Goal: Task Accomplishment & Management: Manage account settings

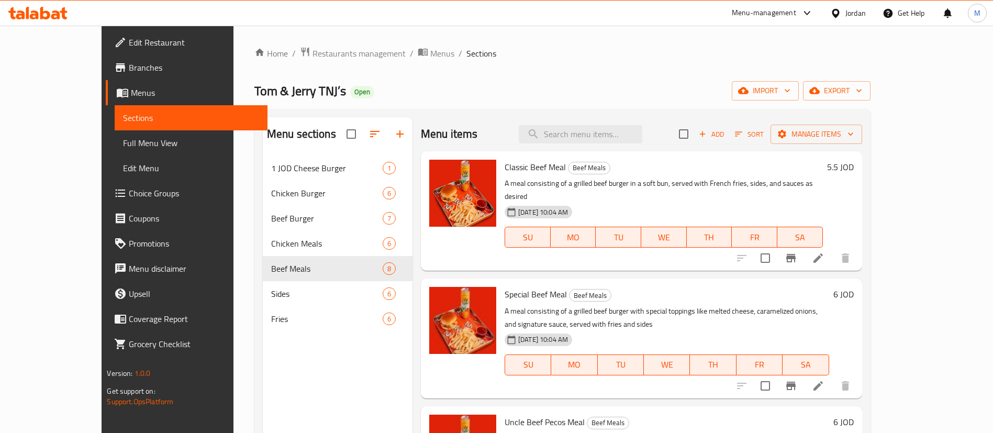
scroll to position [37, 0]
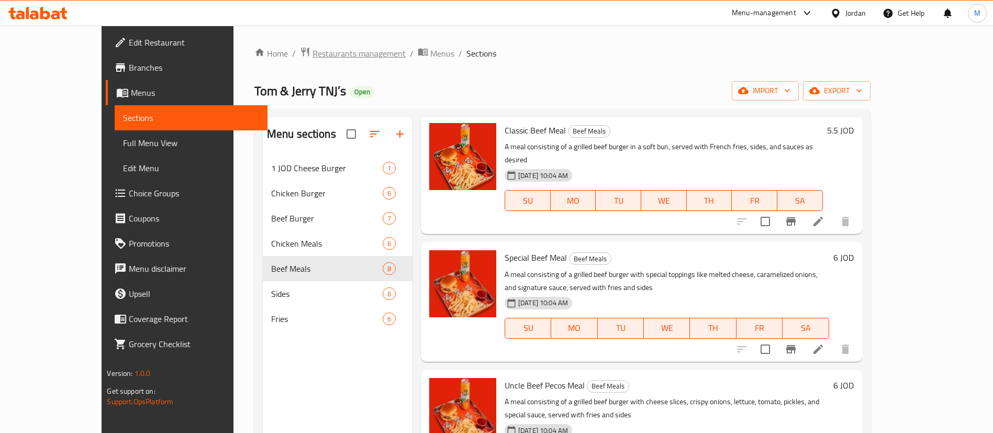
click at [313, 57] on span "Restaurants management" at bounding box center [359, 53] width 93 height 13
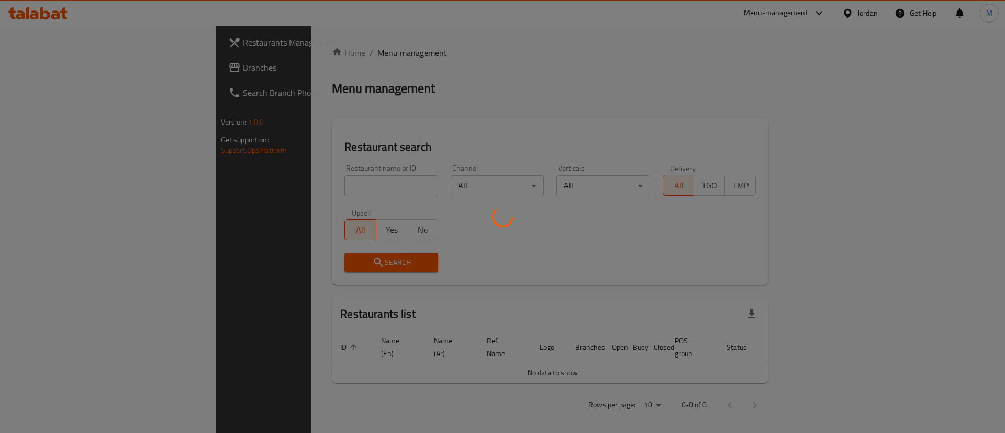
click at [105, 41] on div at bounding box center [502, 216] width 1005 height 433
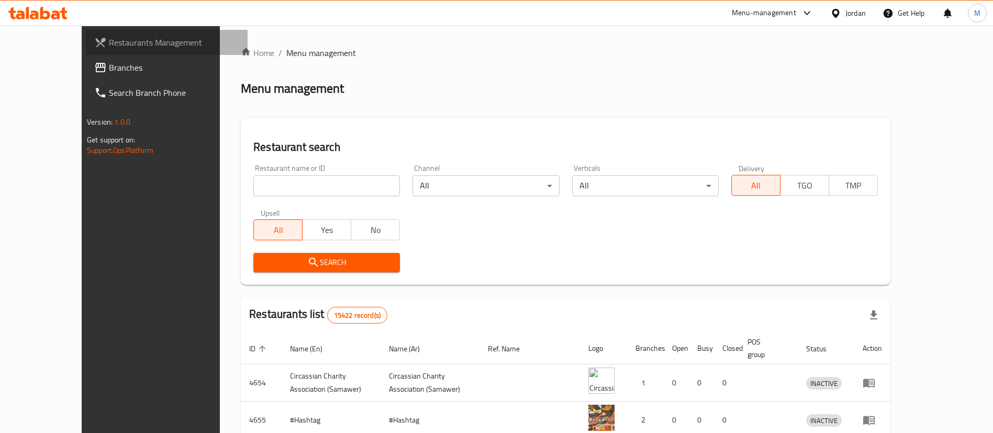
click at [114, 36] on span "Restaurants Management" at bounding box center [174, 42] width 130 height 13
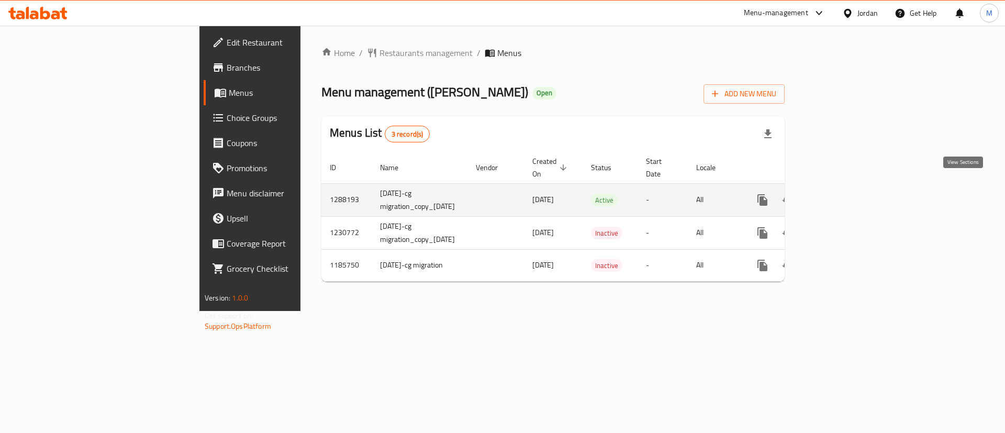
click at [843, 195] on icon "enhanced table" at bounding box center [838, 199] width 9 height 9
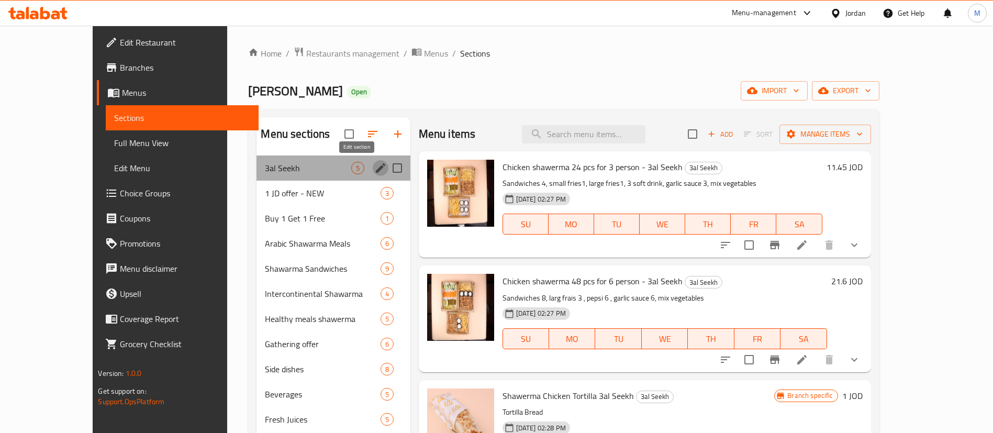
click at [374, 167] on icon "edit" at bounding box center [380, 168] width 13 height 13
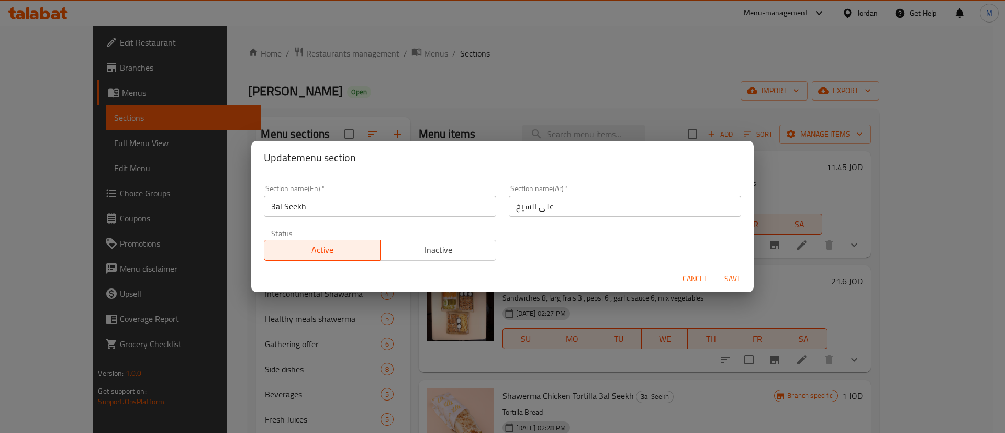
click at [338, 207] on input "3al Seekh" at bounding box center [380, 206] width 232 height 21
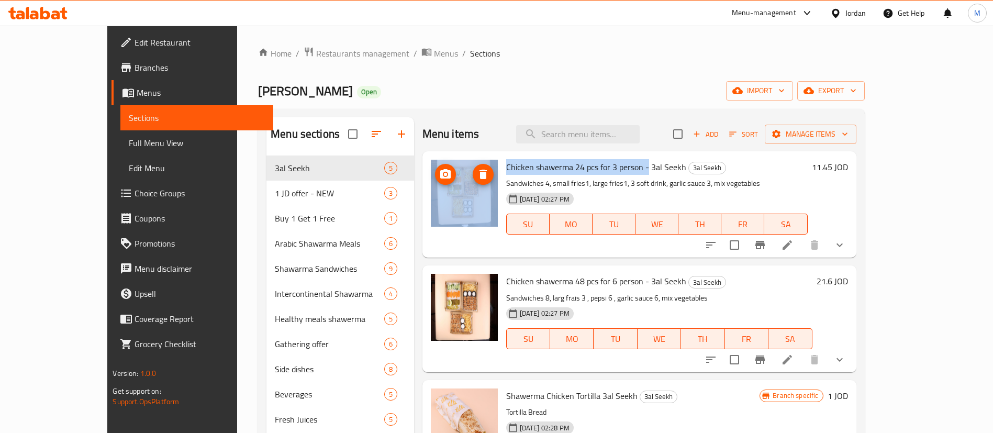
drag, startPoint x: 615, startPoint y: 168, endPoint x: 471, endPoint y: 167, distance: 144.5
click at [471, 167] on div "Chicken shawerma 24 pcs for 3 person - 3al Seekh 3al Seekh Sandwiches 4, small …" at bounding box center [640, 205] width 426 height 98
copy div "Chicken shawerma 24 pcs for 3 person"
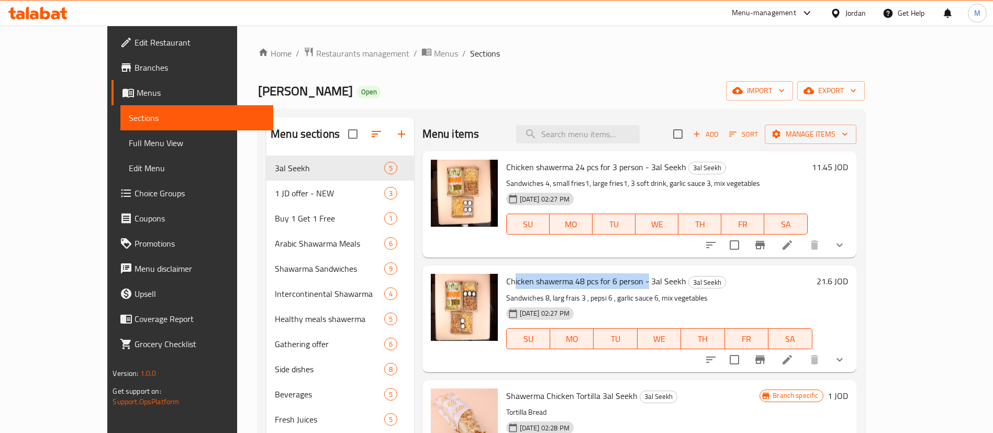
drag, startPoint x: 615, startPoint y: 280, endPoint x: 477, endPoint y: 268, distance: 138.8
click at [502, 275] on div "Chicken shawerma 48 pcs for 6 person - 3al Seekh 3al Seekh Sandwiches 8, larg f…" at bounding box center [659, 319] width 315 height 98
copy span "Chicken shawerma 48 pcs for 6 person"
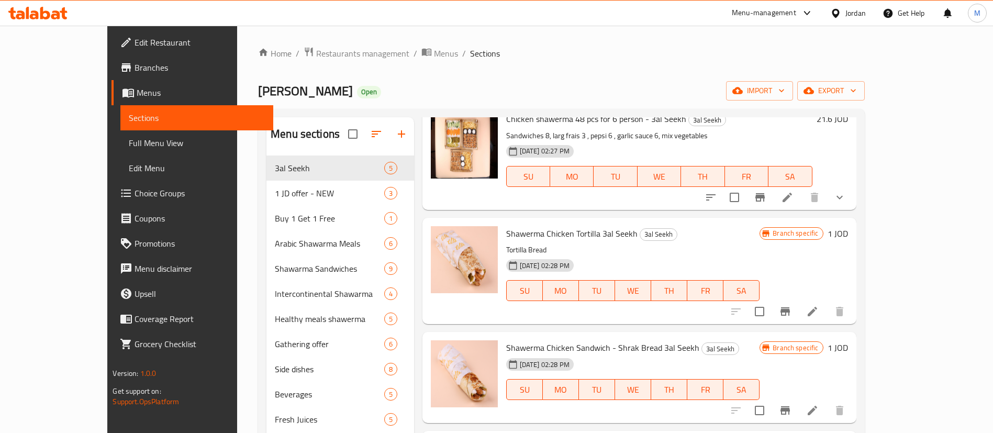
click at [558, 230] on span "Shawerma Chicken Tortilla 3al Seekh" at bounding box center [571, 234] width 131 height 16
copy h6 "Shawerma Chicken Tortilla 3al Seekh"
click at [557, 354] on div "15-09-2025 02:28 PM" at bounding box center [534, 364] width 65 height 21
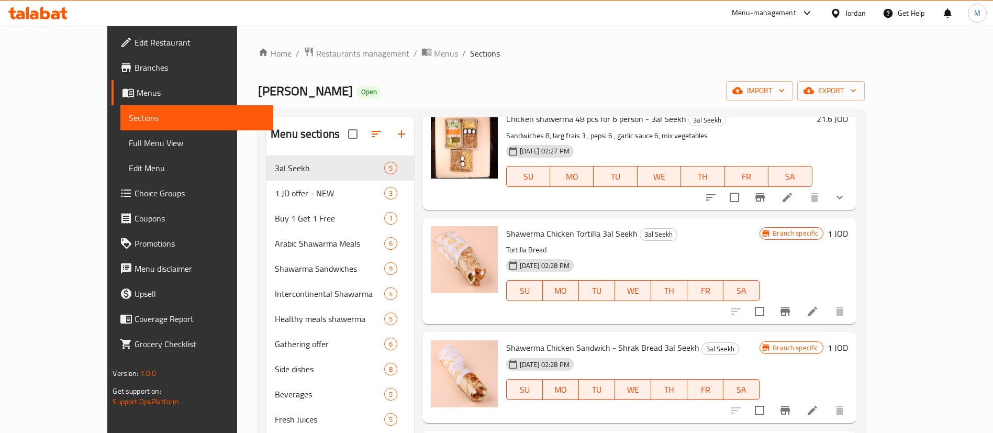
click at [557, 349] on span "Shawerma Chicken Sandwich - Shrak Bread 3al Seekh" at bounding box center [602, 348] width 193 height 16
copy h6 "Shawerma Chicken Sandwich - Shrak Bread 3al Seekh"
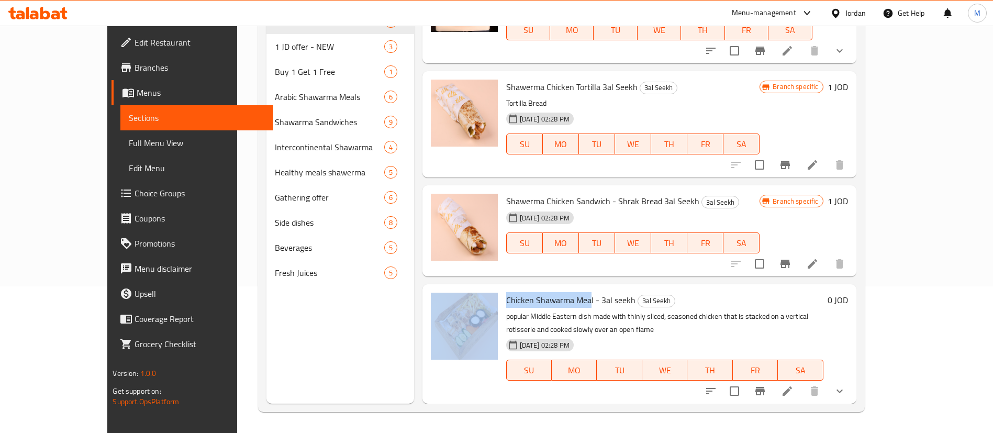
drag, startPoint x: 564, startPoint y: 299, endPoint x: 474, endPoint y: 299, distance: 90.6
click at [474, 299] on div "Chicken Shawarma Meal - 3al seekh 3al Seekh popular Middle Eastern dish made wi…" at bounding box center [640, 344] width 426 height 111
copy div "Chicken Shawarma Mea"
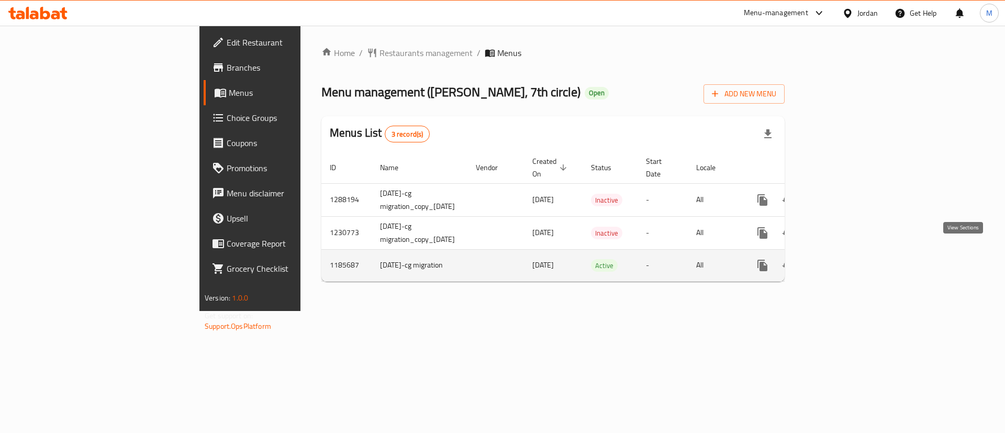
click at [851, 253] on link "enhanced table" at bounding box center [838, 265] width 25 height 25
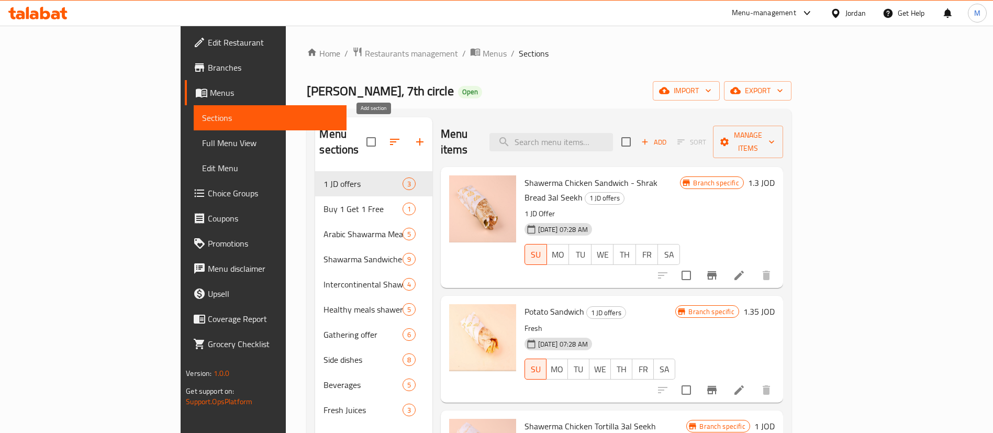
click at [414, 136] on icon "button" at bounding box center [420, 142] width 13 height 13
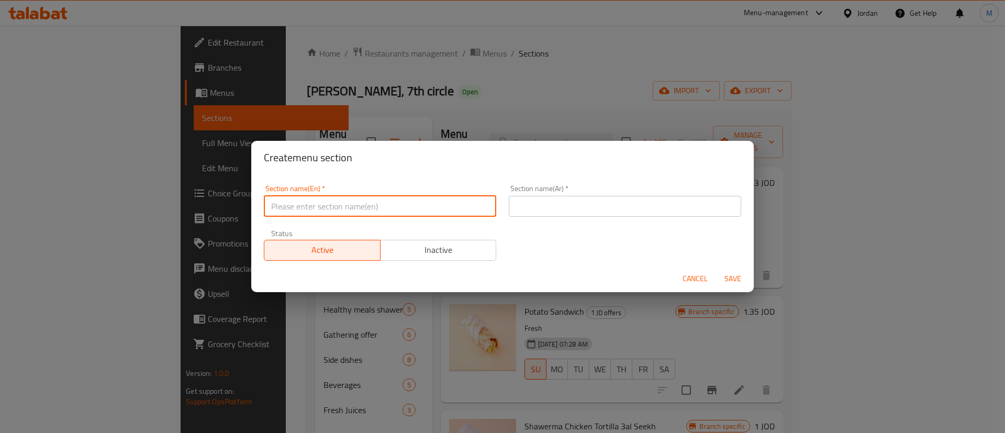
click at [430, 205] on input "text" at bounding box center [380, 206] width 232 height 21
paste input "3al Seekh"
type input "3al Seekh"
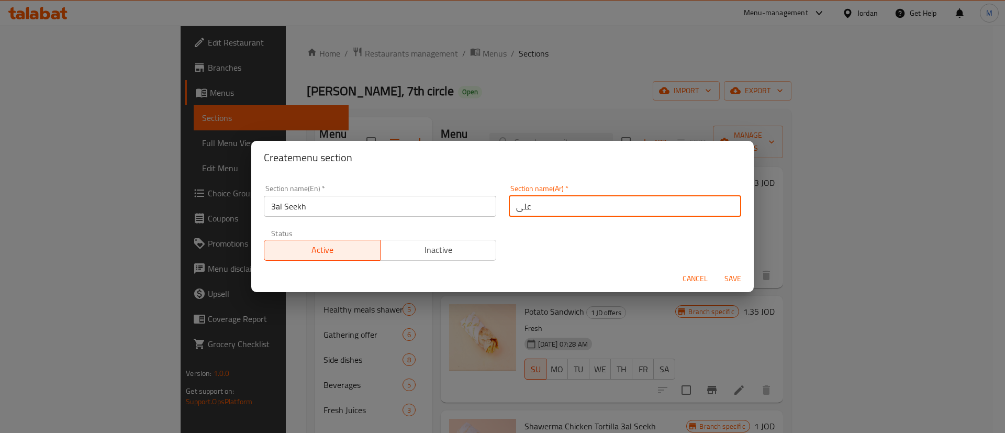
type input "على السيخ"
click at [737, 277] on span "Save" at bounding box center [733, 278] width 25 height 13
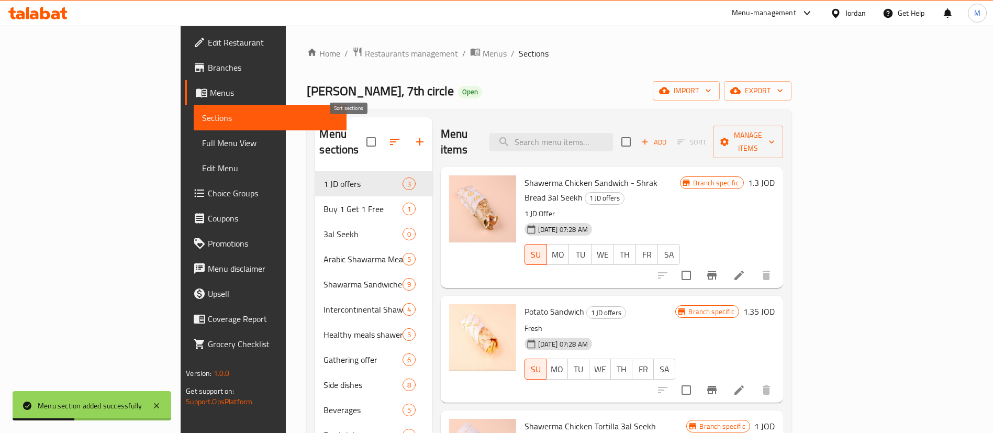
click at [382, 129] on button "button" at bounding box center [394, 141] width 25 height 25
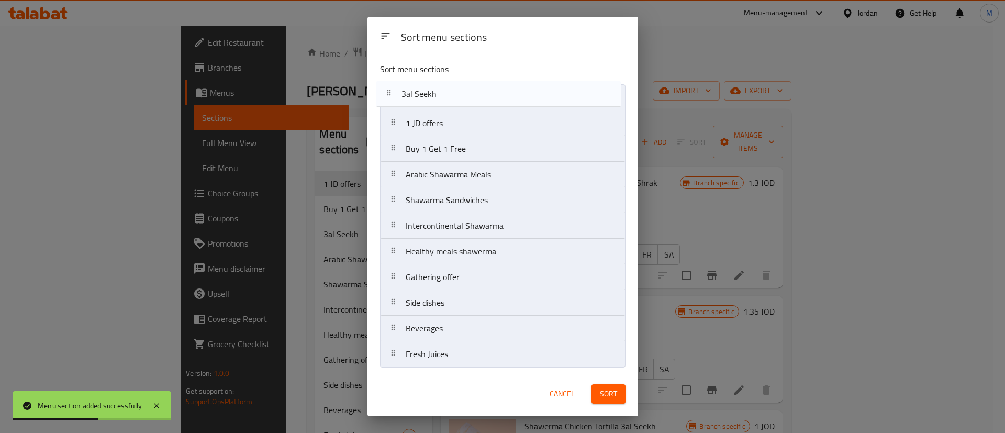
drag, startPoint x: 439, startPoint y: 151, endPoint x: 435, endPoint y: 92, distance: 59.8
click at [435, 92] on nav "1 JD offers Buy 1 Get 1 Free 3al Seekh Arabic Shawarma Meals Shawarma Sandwiche…" at bounding box center [503, 225] width 246 height 283
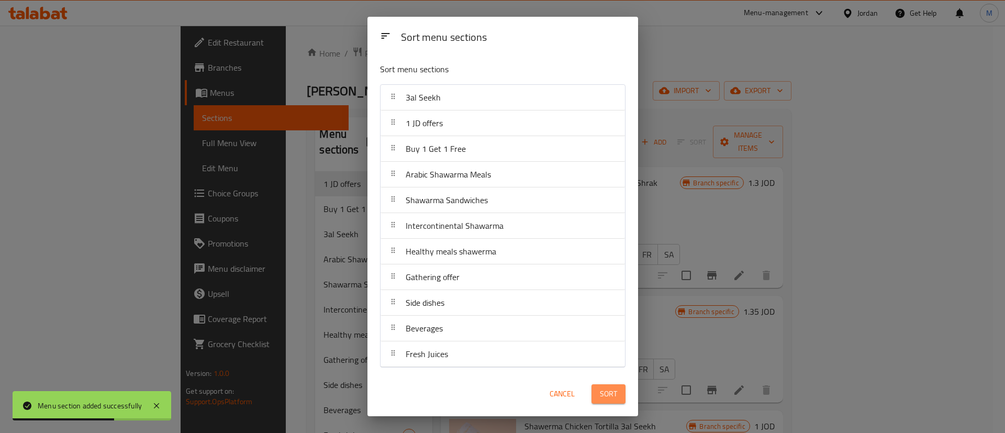
click at [614, 393] on span "Sort" at bounding box center [608, 393] width 17 height 13
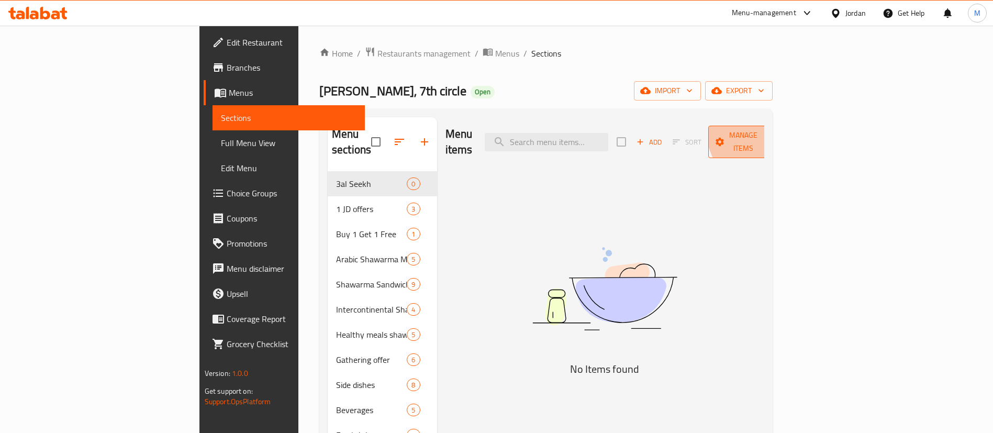
click at [770, 129] on span "Manage items" at bounding box center [743, 142] width 53 height 26
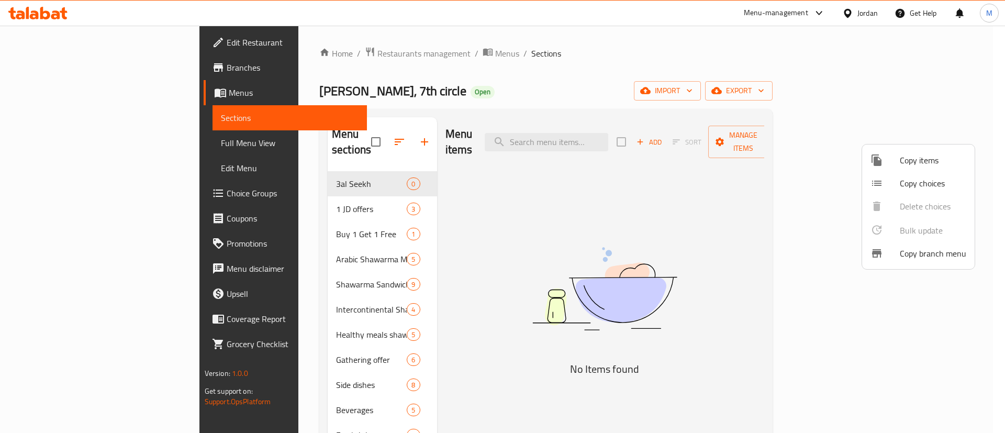
click at [937, 158] on span "Copy items" at bounding box center [933, 160] width 67 height 13
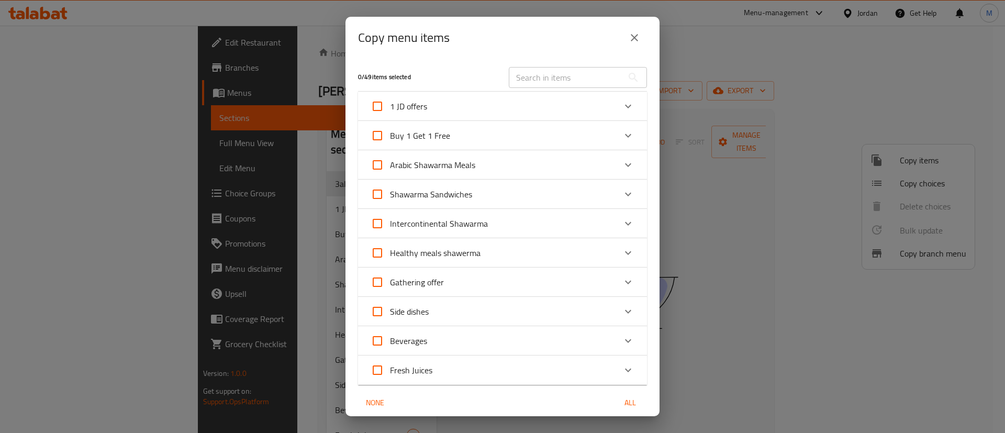
click at [576, 78] on input "text" at bounding box center [566, 77] width 114 height 21
paste input "Chicken shawerma 24 pcs for 3 person"
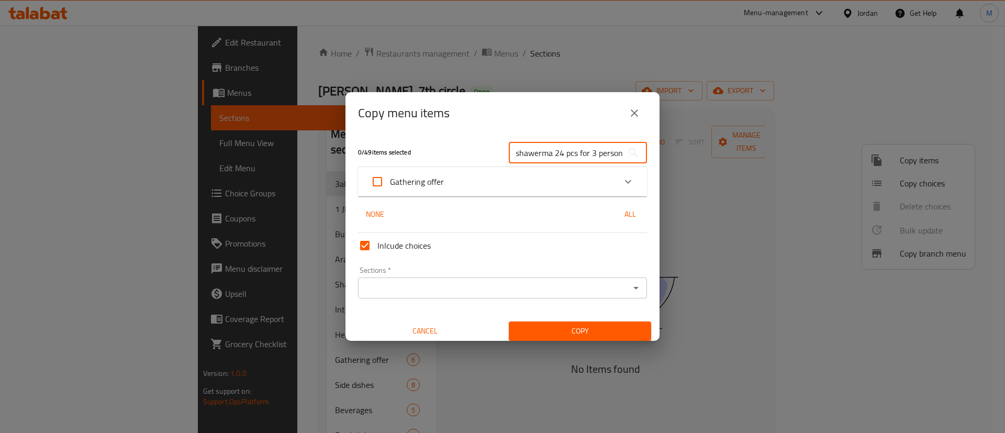
type input "Chicken shawerma 24 pcs for 3 person"
click at [489, 179] on div "Gathering offer" at bounding box center [493, 181] width 245 height 25
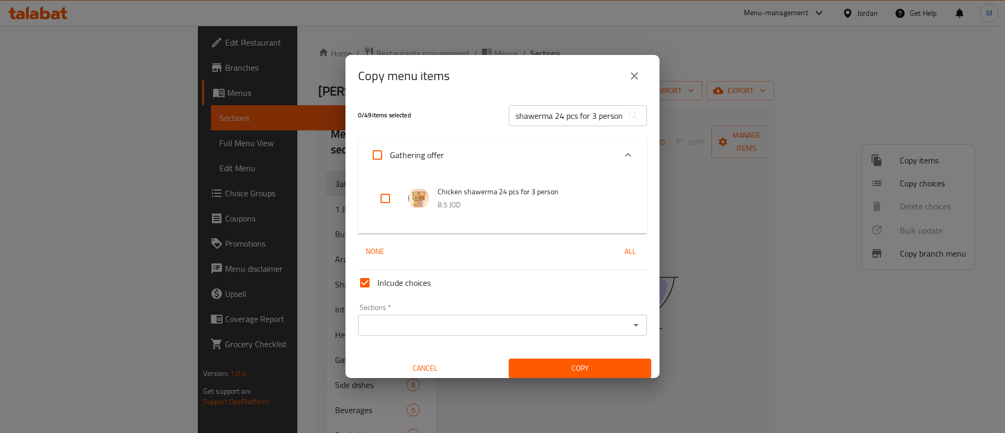
scroll to position [0, 0]
click at [382, 196] on input "checkbox" at bounding box center [385, 198] width 25 height 25
checkbox input "true"
click at [577, 119] on input "Chicken shawerma 24 pcs for 3 person" at bounding box center [566, 115] width 114 height 21
paste input "Chicken shawerma 48 pcs for 6"
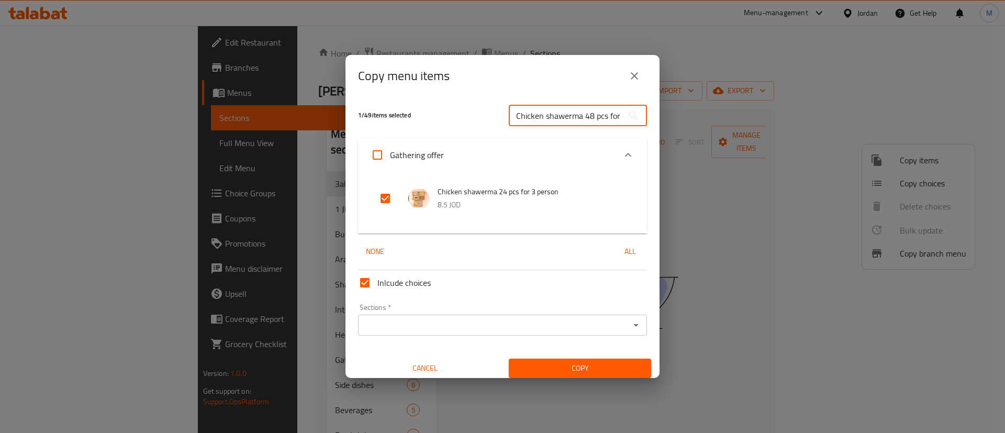
scroll to position [0, 35]
type input "Chicken shawerma 48 pcs for 6 person"
click at [382, 195] on input "checkbox" at bounding box center [385, 198] width 25 height 25
checkbox input "true"
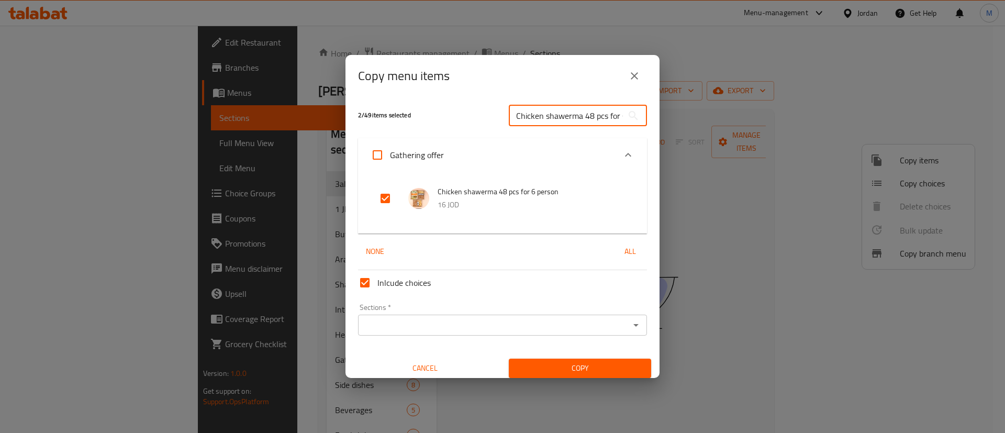
click at [575, 118] on input "Chicken shawerma 48 pcs for 6 person" at bounding box center [566, 115] width 114 height 21
paste input "Shawerma Chicken Tortilla 3al Seekh"
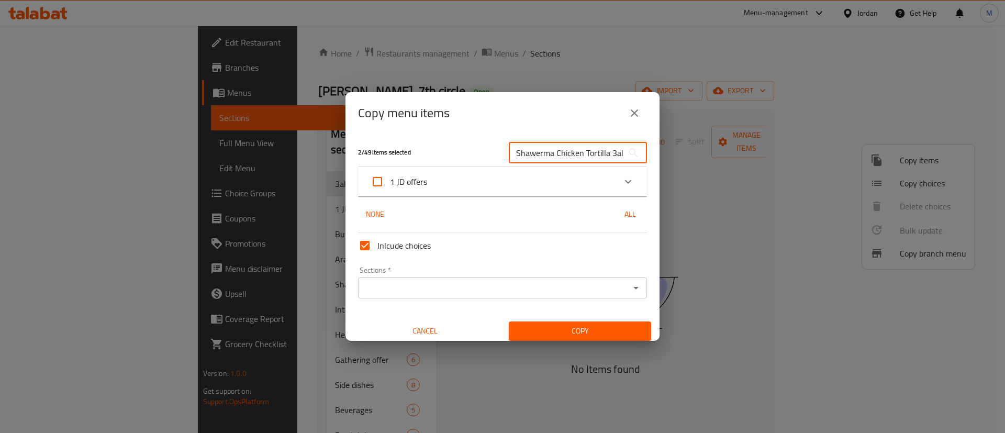
scroll to position [0, 29]
type input "Shawerma Chicken Tortilla 3al Seekh"
click at [408, 182] on span "1 JD offers" at bounding box center [408, 182] width 37 height 16
click at [390, 182] on input "1 JD offers" at bounding box center [377, 181] width 25 height 25
checkbox input "true"
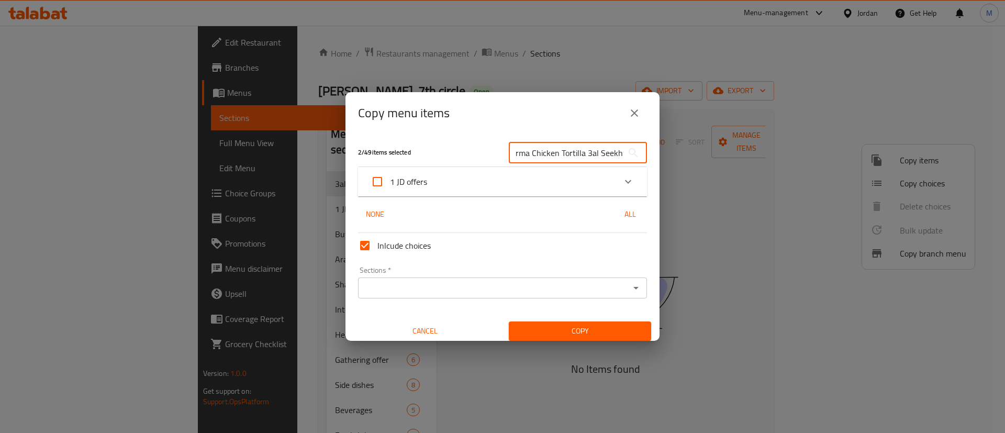
checkbox input "true"
click at [575, 183] on div "1 JD offers" at bounding box center [493, 181] width 245 height 25
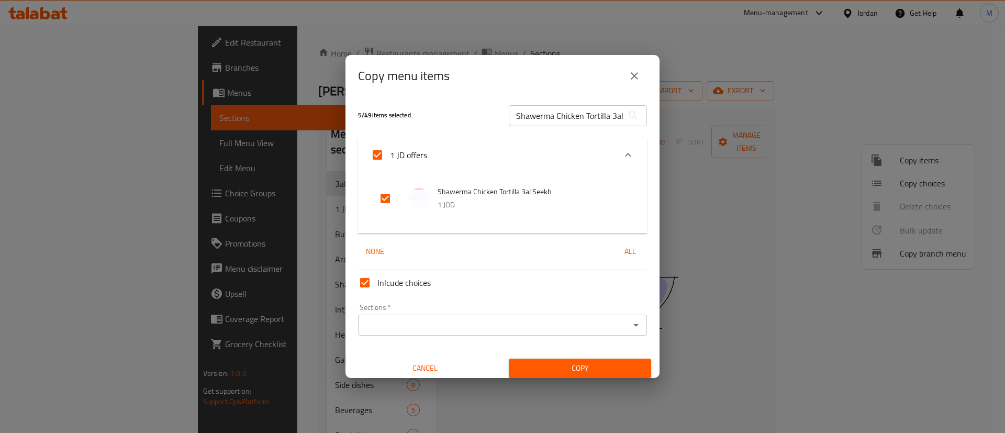
click at [534, 120] on input "Shawerma Chicken Tortilla 3al Seekh" at bounding box center [566, 115] width 114 height 21
paste input "Sandwich - Shrak Bread"
click at [545, 120] on input "Shawerma Chicken Sandwich - Shrak Bread 3al Seekh" at bounding box center [566, 115] width 114 height 21
paste input "Chicken Shawarma Mea"
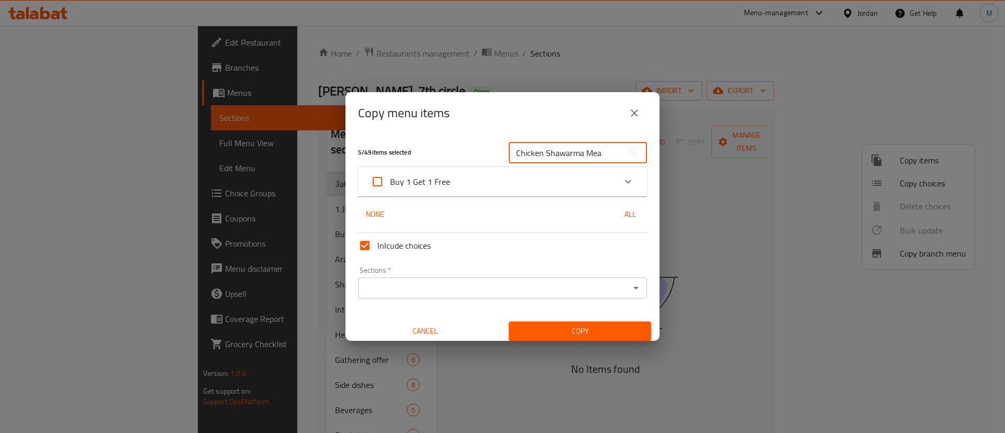
type input "Chicken Shawarma Mea"
click at [622, 180] on icon "Expand" at bounding box center [628, 181] width 13 height 13
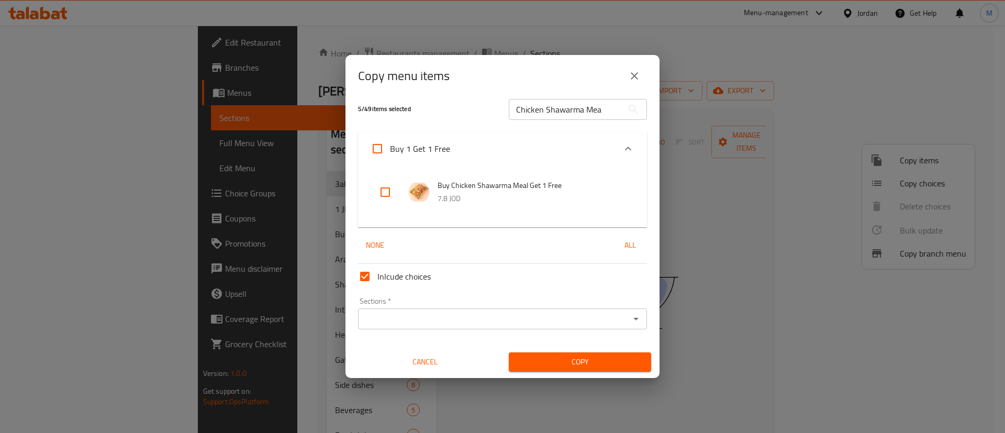
scroll to position [5, 0]
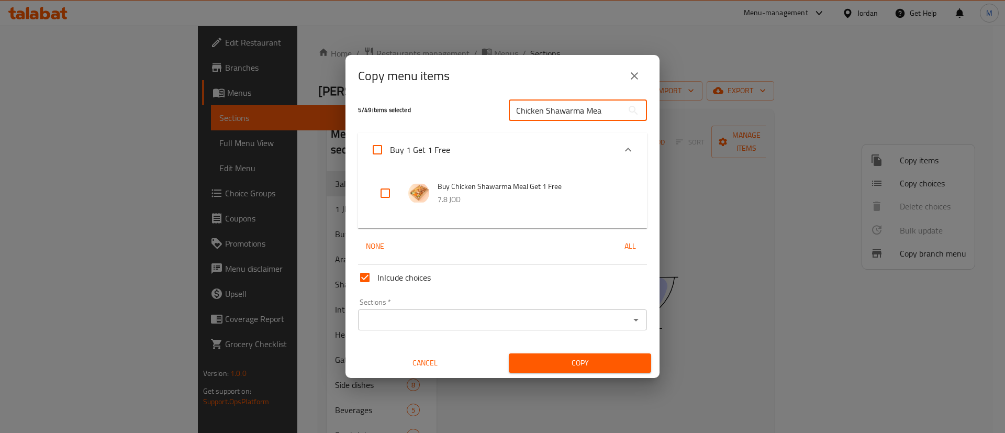
drag, startPoint x: 603, startPoint y: 106, endPoint x: 496, endPoint y: 108, distance: 107.4
click at [496, 108] on div "5 / 49 items selected Chicken Shawarma Mea ​" at bounding box center [503, 110] width 302 height 41
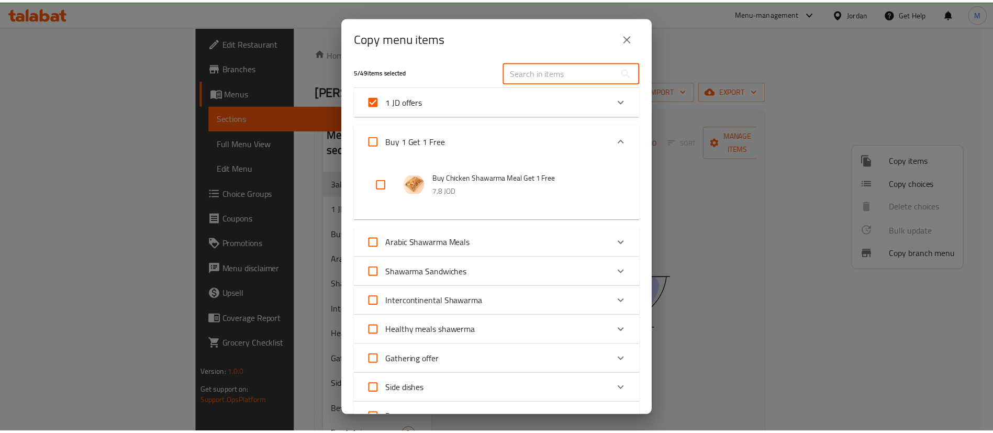
scroll to position [202, 0]
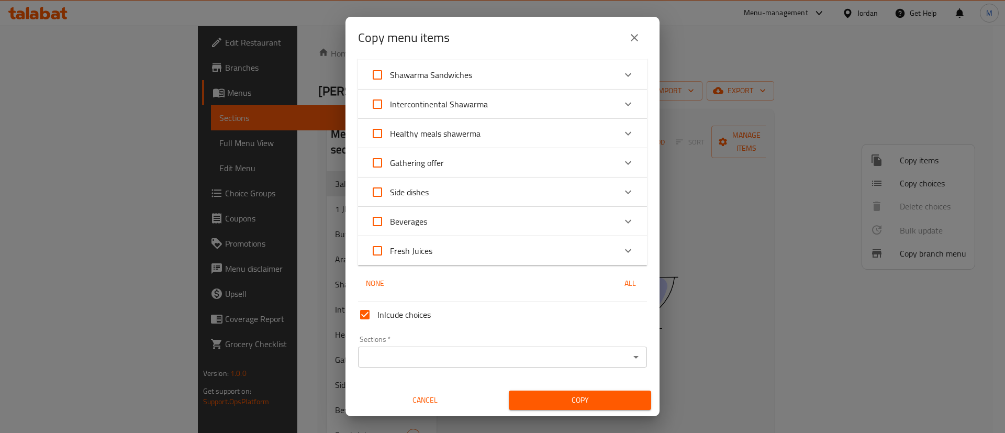
click at [519, 351] on input "Sections   *" at bounding box center [493, 357] width 265 height 15
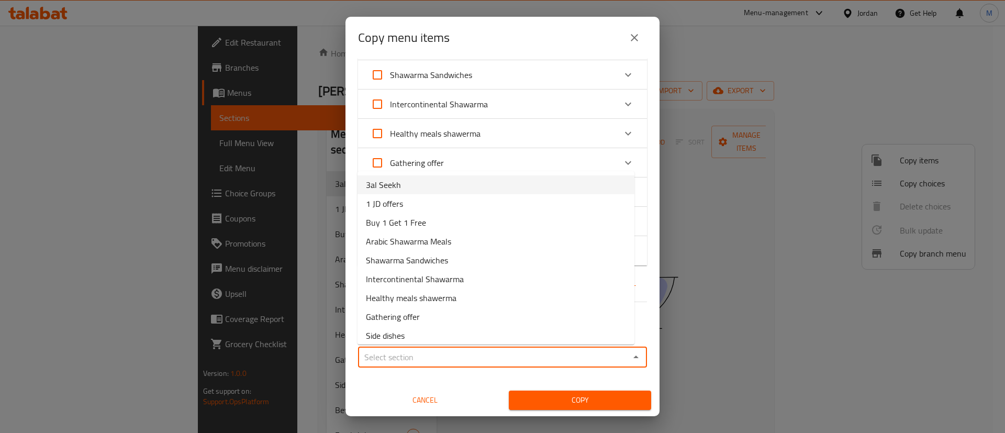
click at [432, 186] on li "3al Seekh" at bounding box center [496, 184] width 277 height 19
type input "3al Seekh"
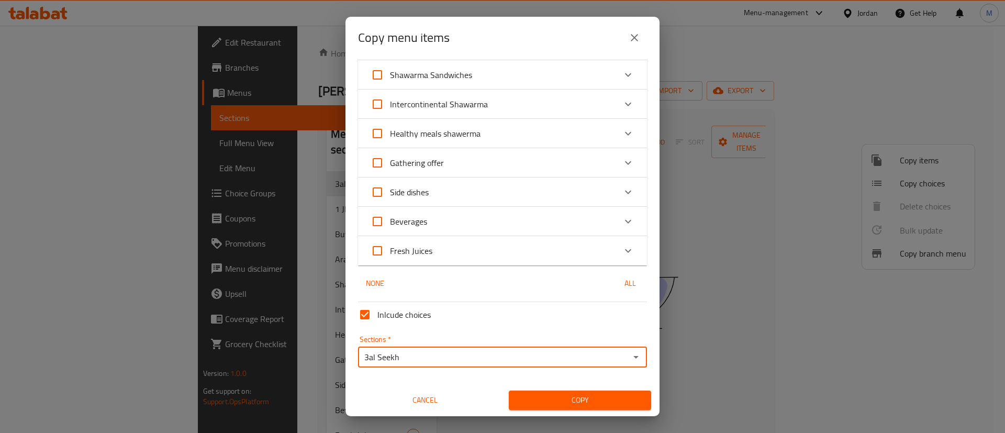
click at [548, 402] on span "Copy" at bounding box center [580, 400] width 126 height 13
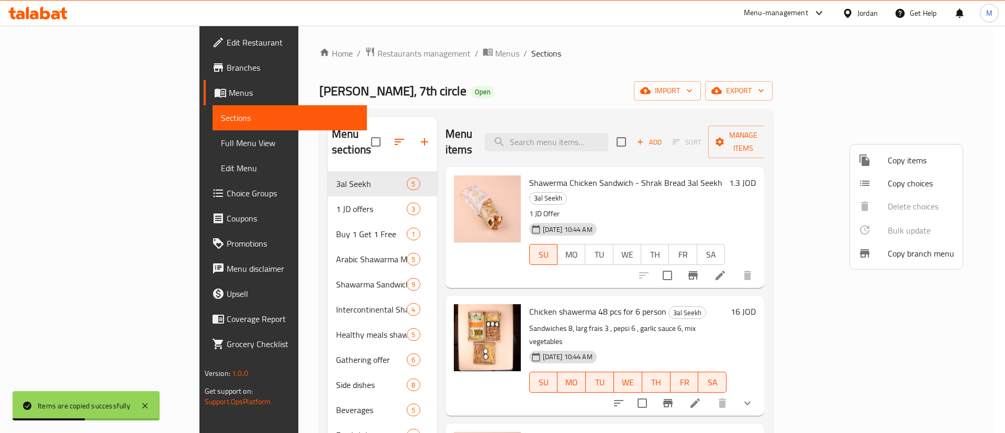
click at [661, 84] on div at bounding box center [502, 216] width 1005 height 433
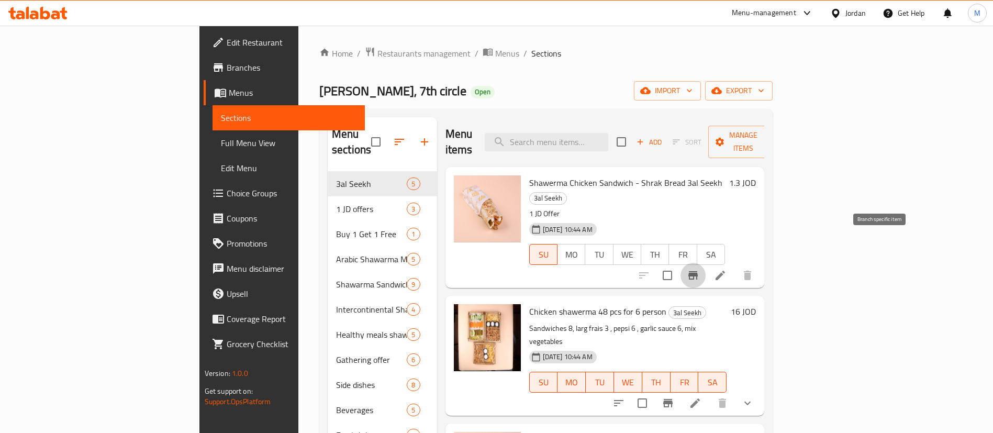
click at [700, 269] on icon "Branch-specific-item" at bounding box center [693, 275] width 13 height 13
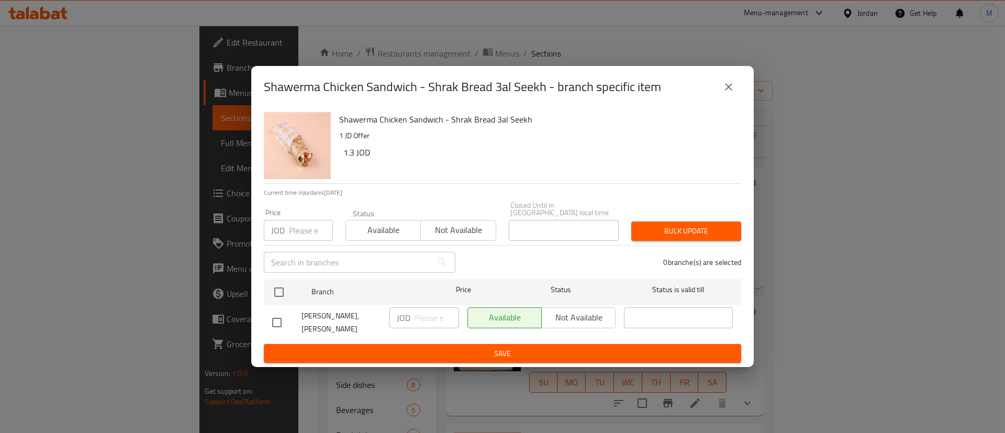
click at [313, 233] on input "number" at bounding box center [311, 230] width 44 height 21
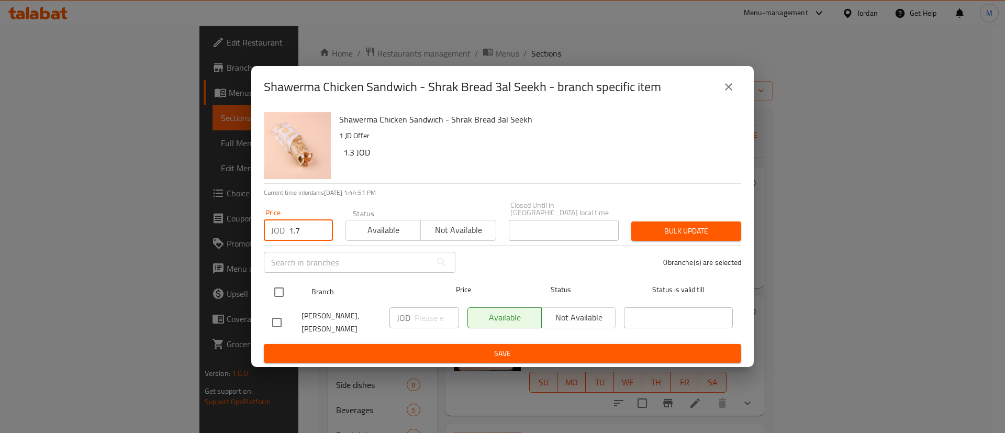
type input "1.7"
click at [282, 290] on input "checkbox" at bounding box center [279, 292] width 22 height 22
checkbox input "true"
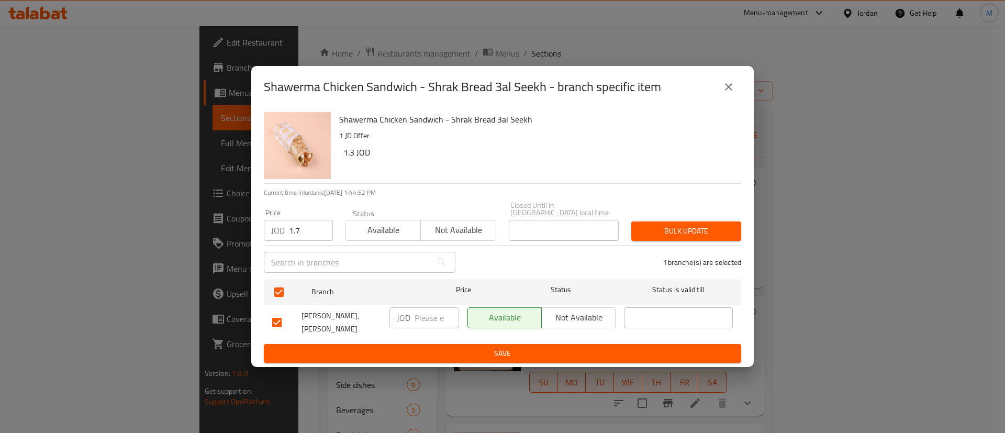
click at [298, 232] on input "1.7" at bounding box center [311, 230] width 44 height 21
click at [675, 228] on span "Bulk update" at bounding box center [686, 231] width 93 height 13
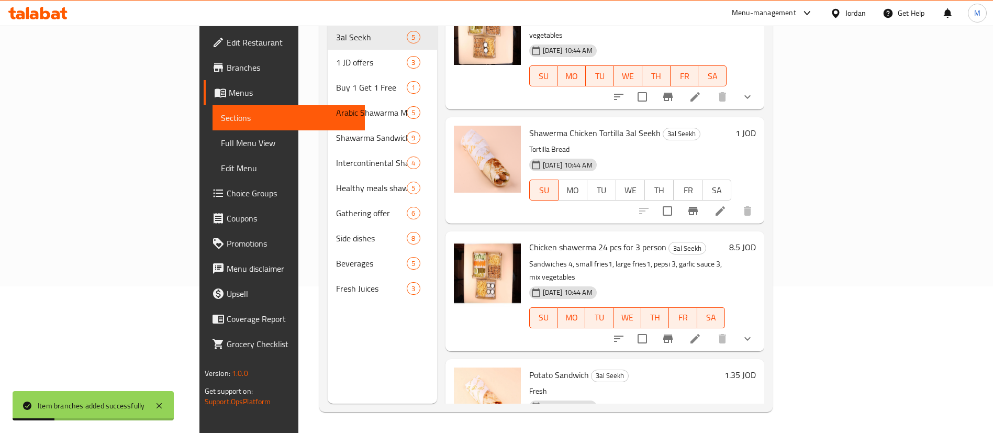
scroll to position [165, 0]
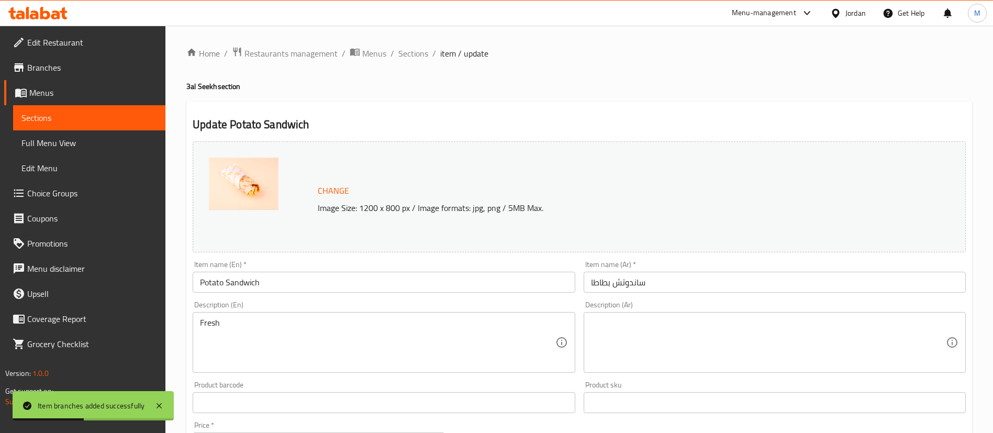
scroll to position [322, 0]
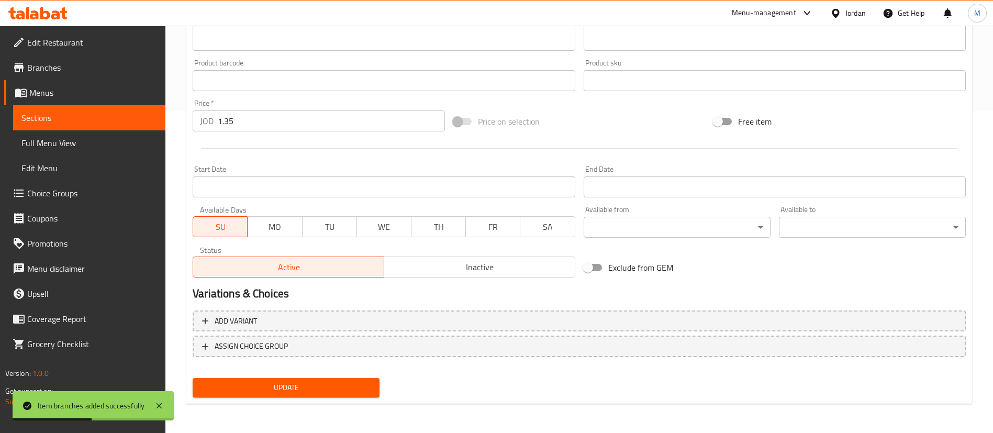
click at [442, 268] on span "Inactive" at bounding box center [480, 267] width 183 height 15
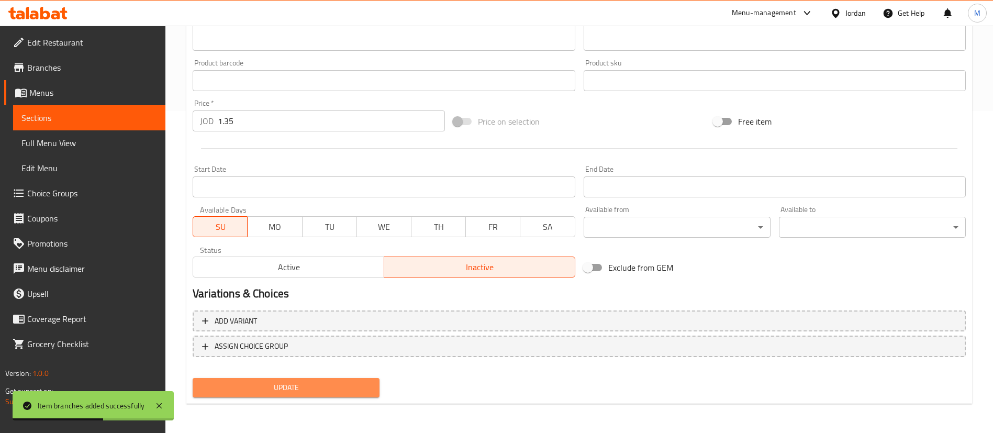
click at [348, 382] on span "Update" at bounding box center [286, 387] width 170 height 13
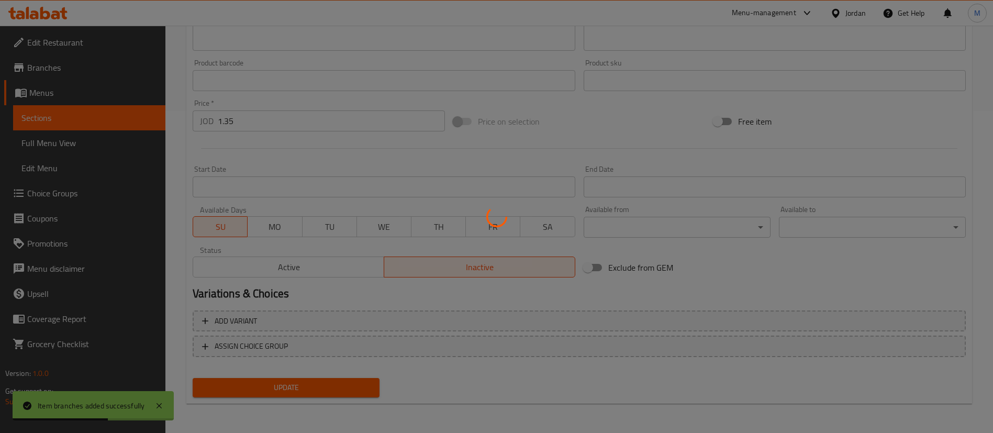
scroll to position [0, 0]
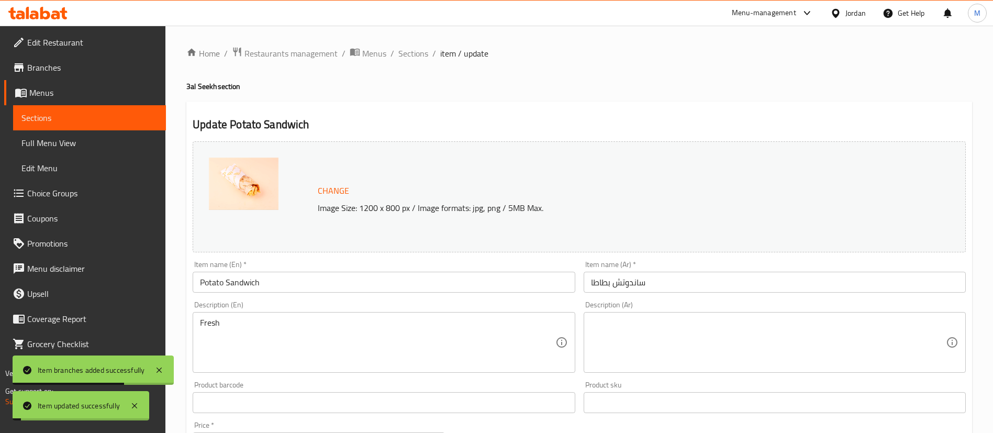
drag, startPoint x: 411, startPoint y: 52, endPoint x: 448, endPoint y: 73, distance: 42.9
click at [411, 52] on span "Sections" at bounding box center [413, 53] width 30 height 13
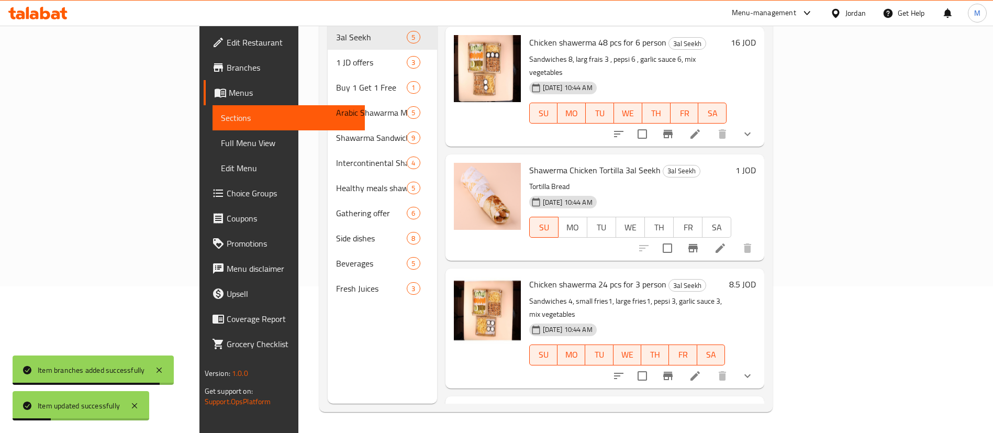
scroll to position [118, 0]
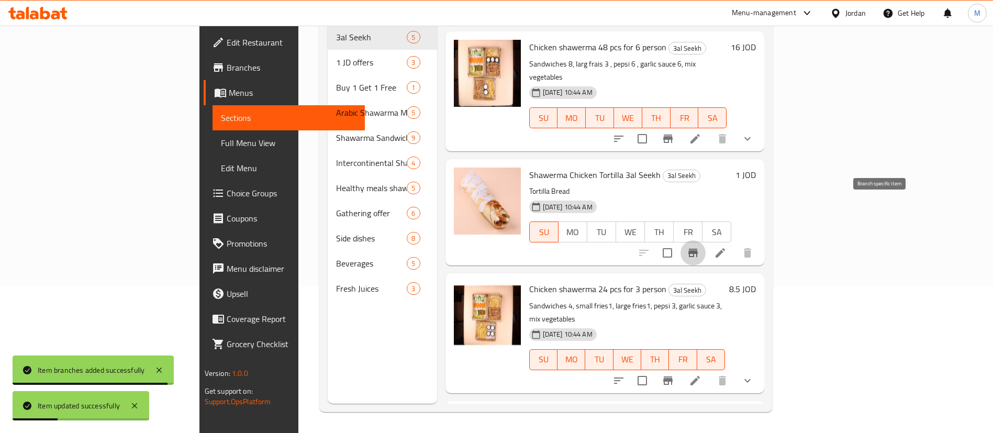
click at [698, 249] on icon "Branch-specific-item" at bounding box center [693, 253] width 9 height 8
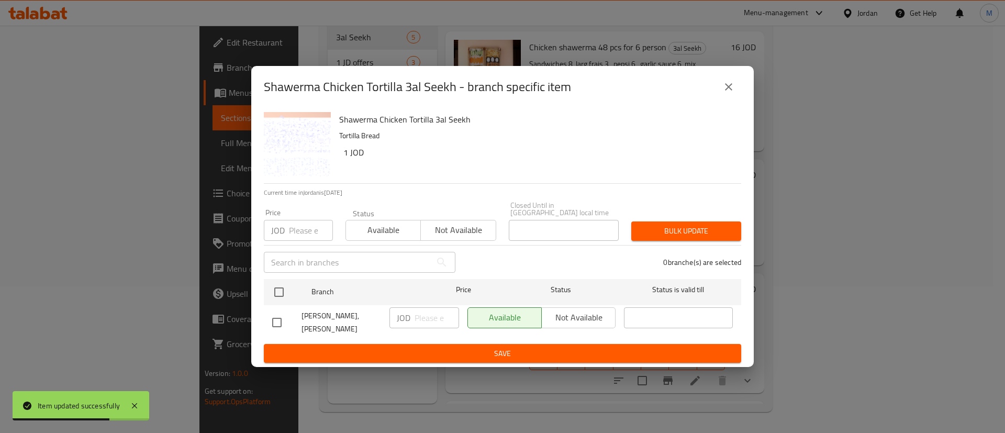
click at [302, 229] on input "number" at bounding box center [311, 230] width 44 height 21
paste input "1.7"
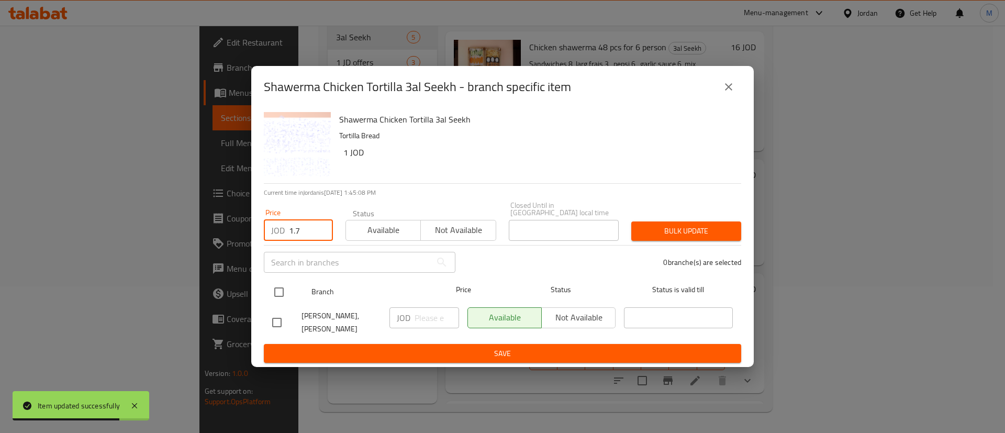
type input "1.7"
click at [285, 282] on input "checkbox" at bounding box center [279, 292] width 22 height 22
checkbox input "true"
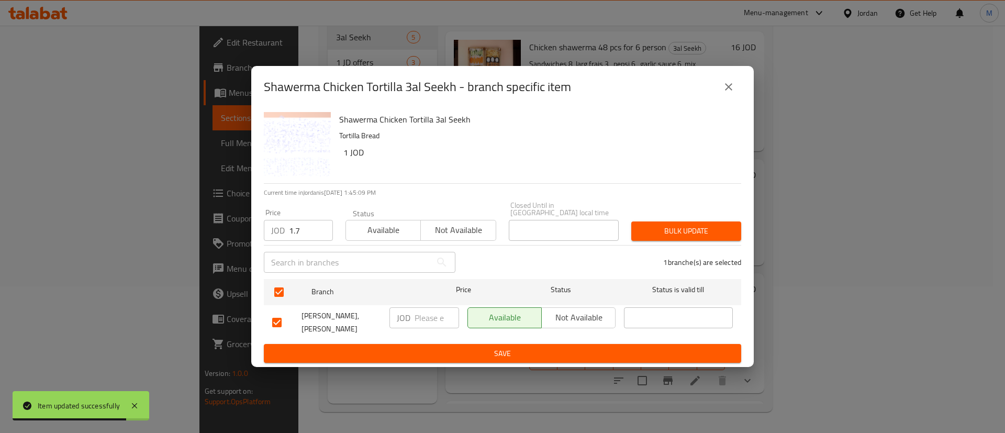
click at [663, 224] on button "Bulk update" at bounding box center [687, 231] width 110 height 19
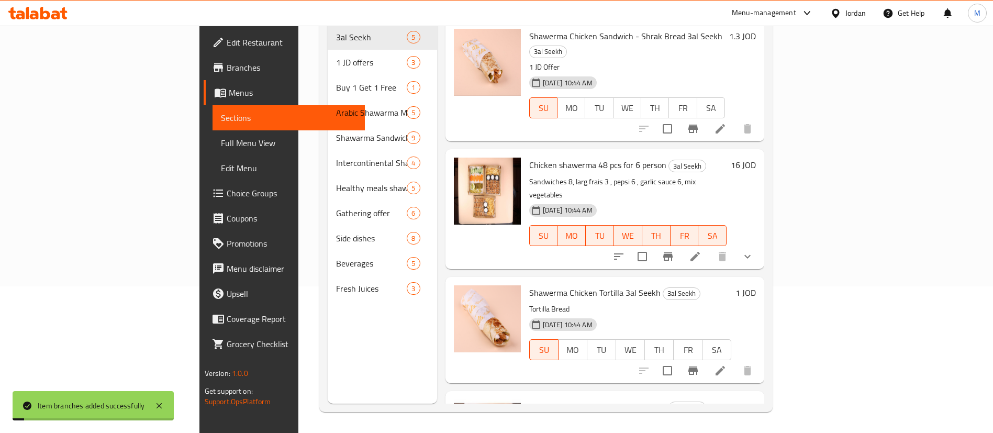
scroll to position [0, 0]
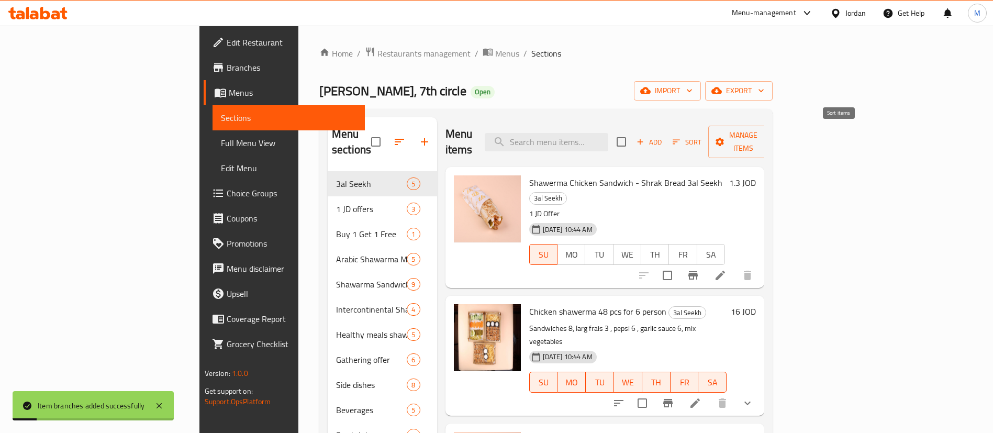
click at [681, 137] on icon "button" at bounding box center [676, 141] width 9 height 9
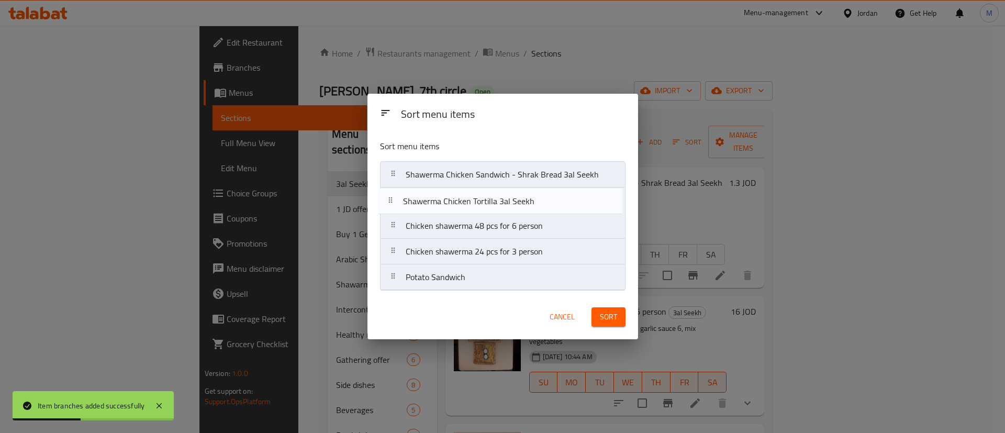
drag, startPoint x: 493, startPoint y: 231, endPoint x: 491, endPoint y: 200, distance: 31.0
click at [491, 200] on nav "Shawerma Chicken Sandwich - Shrak Bread 3al Seekh Chicken shawerma 48 pcs for 6…" at bounding box center [503, 225] width 246 height 129
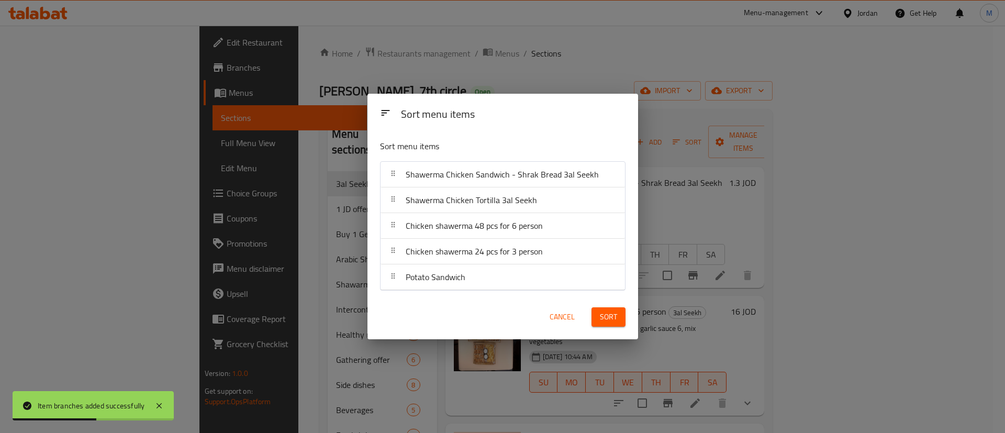
click at [597, 312] on button "Sort" at bounding box center [609, 316] width 34 height 19
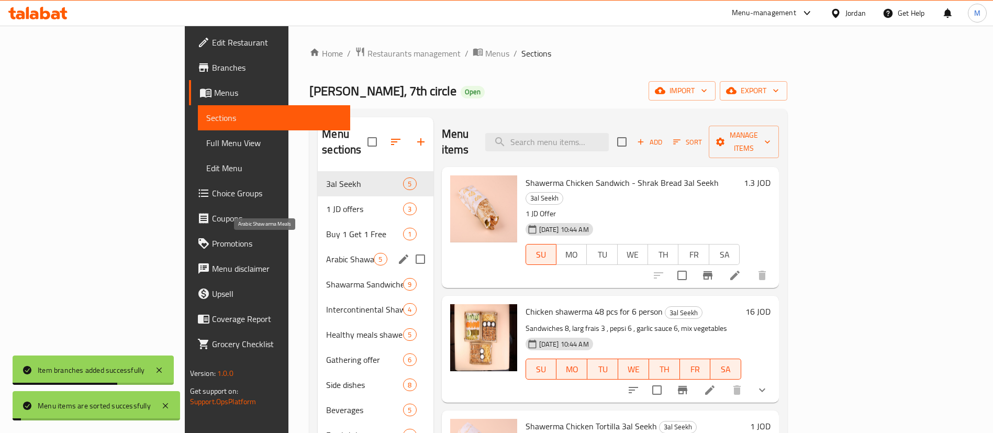
click at [326, 253] on span "Arabic Shawarma Meals" at bounding box center [350, 259] width 48 height 13
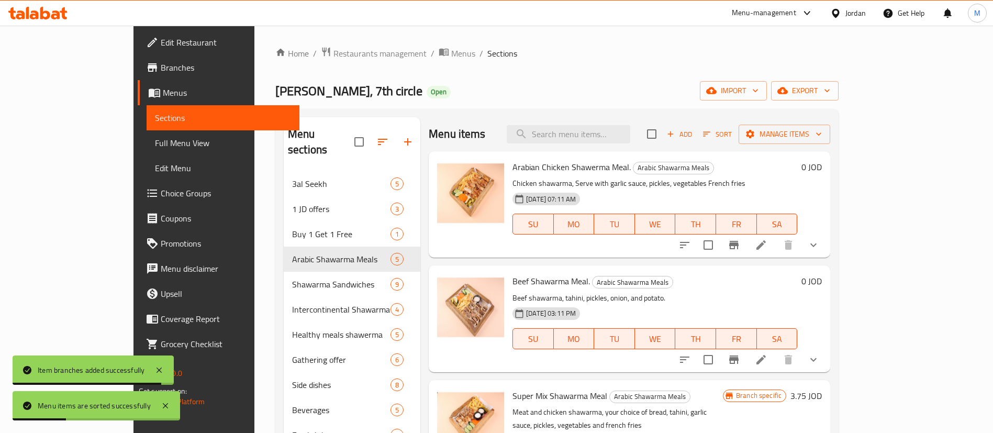
click at [545, 167] on span "Arabian Chicken Shawerma Meal." at bounding box center [572, 167] width 118 height 16
copy h6 "Arabian Chicken Shawerma Meal."
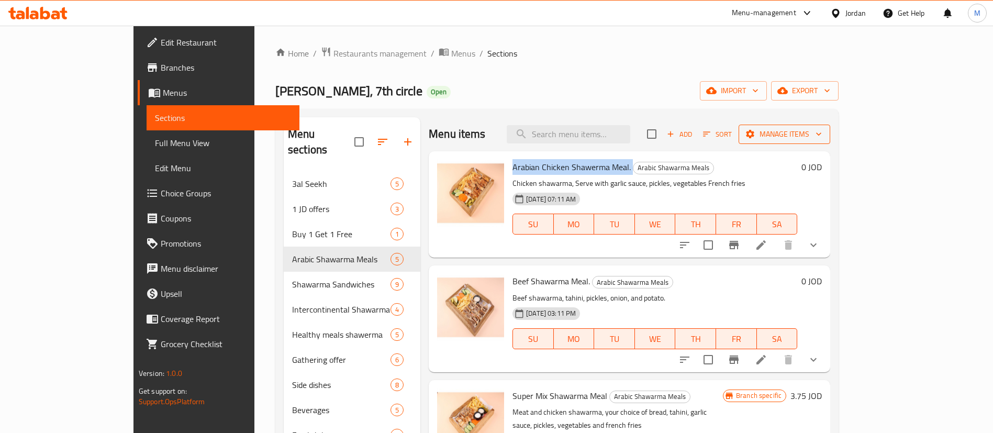
click at [822, 130] on span "Manage items" at bounding box center [784, 134] width 75 height 13
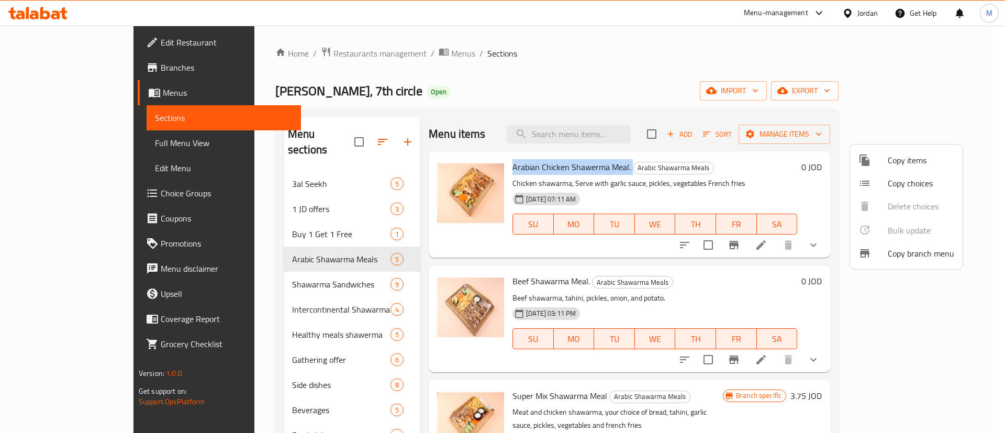
click at [874, 157] on div at bounding box center [873, 160] width 29 height 13
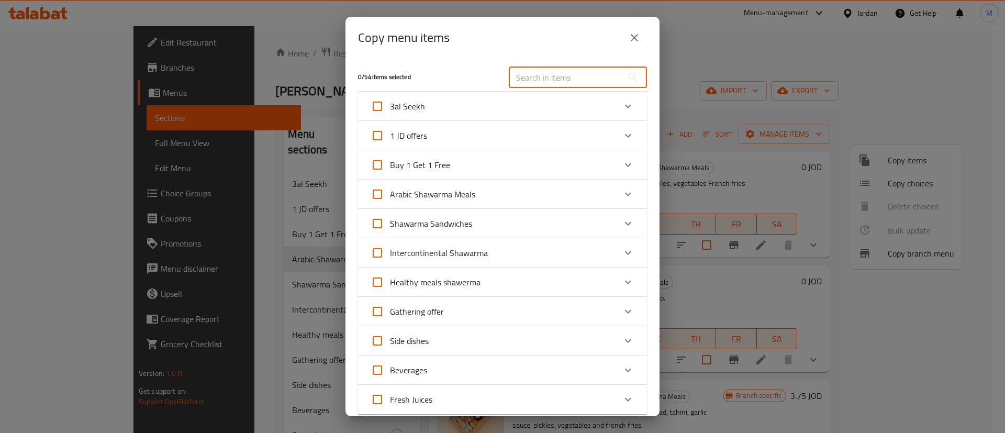
click at [560, 80] on input "text" at bounding box center [566, 77] width 114 height 21
paste input "Arabian Chicken Shawerma Meal."
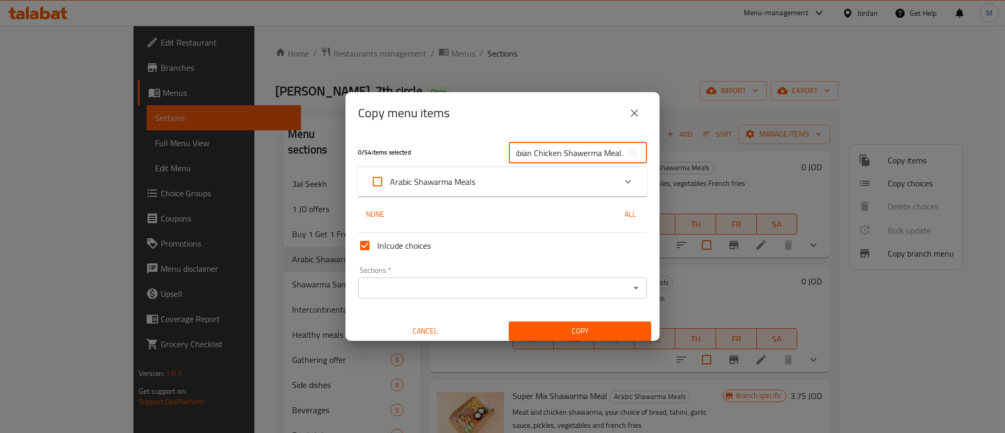
type input "Arabian Chicken Shawerma Meal."
click at [529, 180] on div "Arabic Shawarma Meals" at bounding box center [493, 181] width 245 height 25
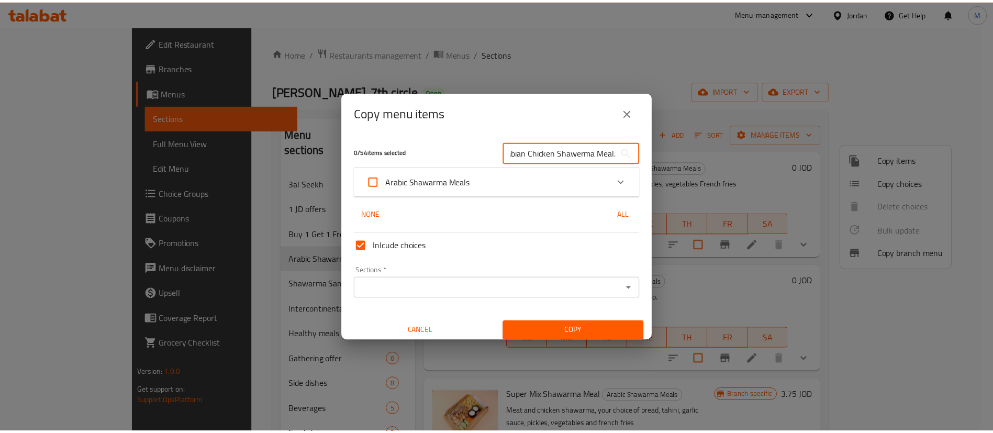
scroll to position [0, 0]
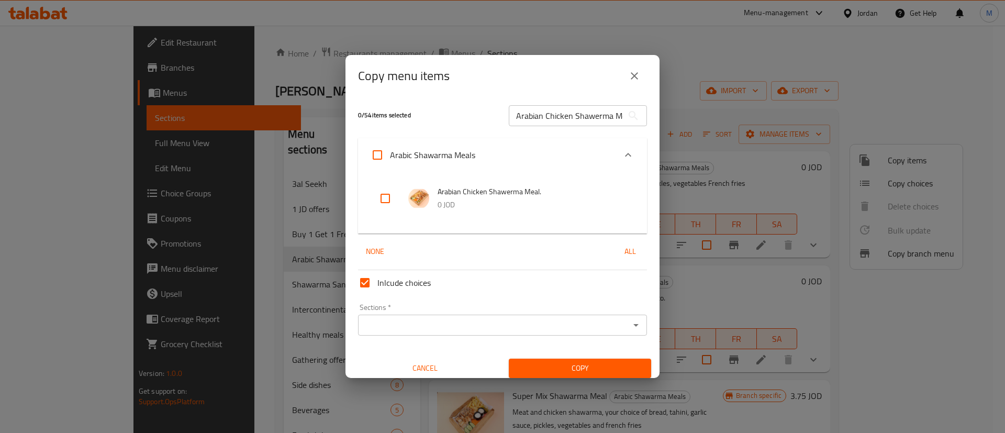
click at [384, 192] on input "checkbox" at bounding box center [385, 198] width 25 height 25
checkbox input "true"
click at [442, 325] on input "Sections   *" at bounding box center [493, 325] width 265 height 15
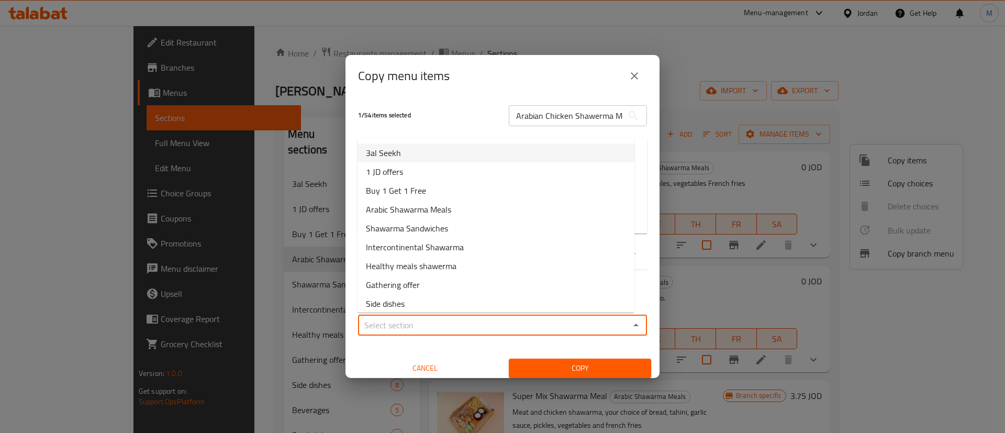
drag, startPoint x: 444, startPoint y: 159, endPoint x: 451, endPoint y: 159, distance: 7.9
click at [444, 158] on li "3al Seekh" at bounding box center [496, 152] width 277 height 19
type input "3al Seekh"
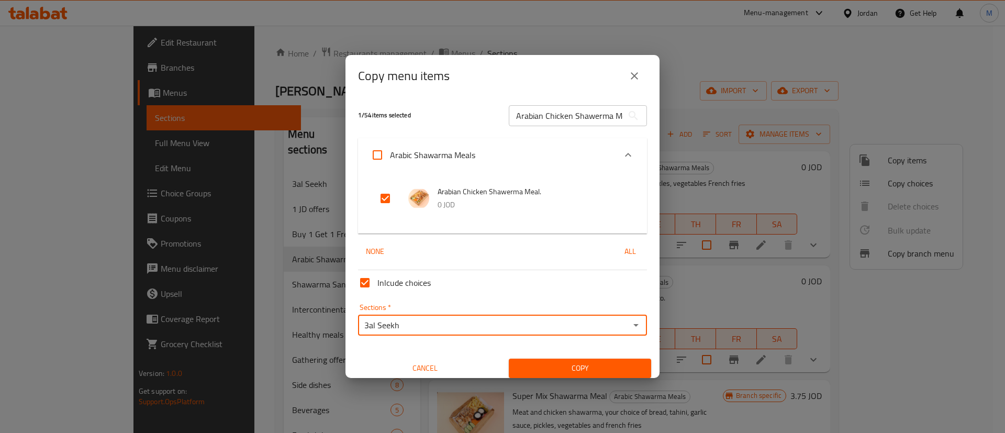
click at [545, 371] on span "Copy" at bounding box center [580, 368] width 126 height 13
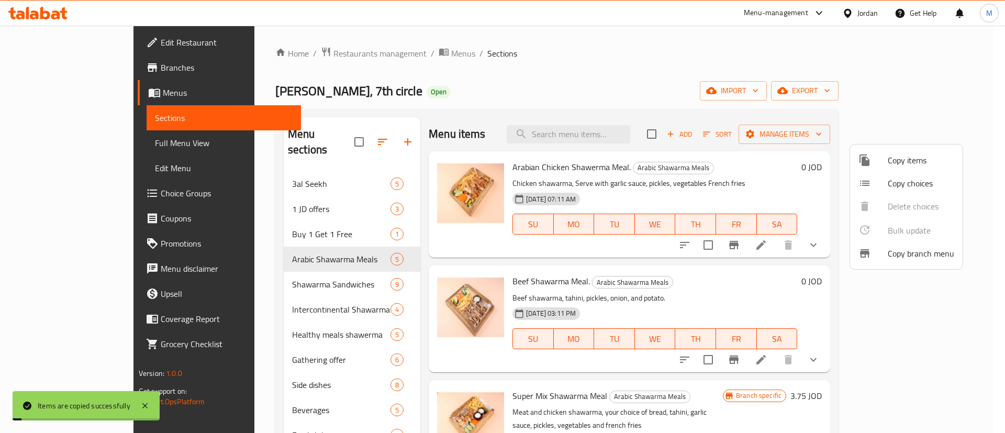
click at [273, 169] on div at bounding box center [502, 216] width 1005 height 433
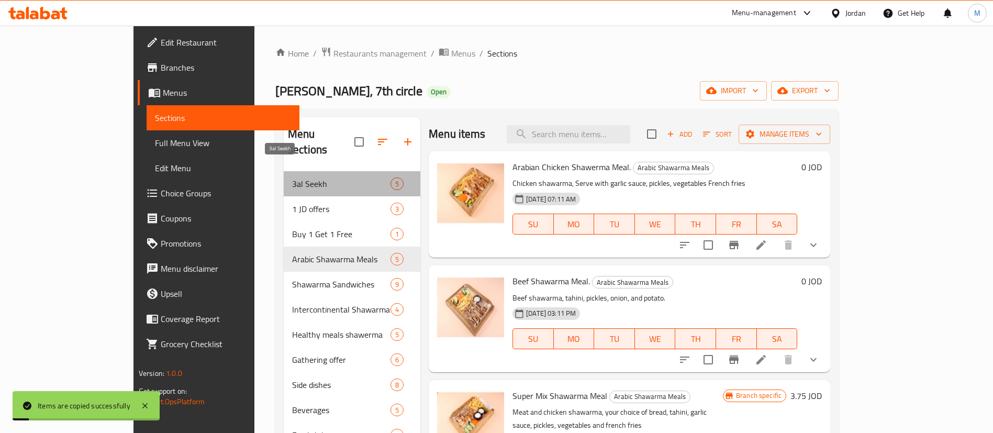
click at [292, 178] on span "3al Seekh" at bounding box center [341, 184] width 98 height 13
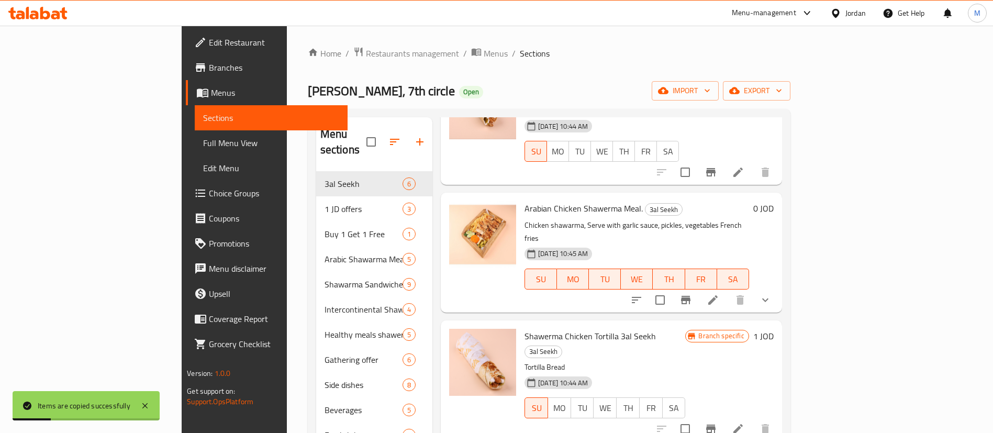
scroll to position [104, 0]
click at [778, 287] on div at bounding box center [701, 299] width 154 height 25
click at [719, 293] on icon at bounding box center [713, 299] width 13 height 13
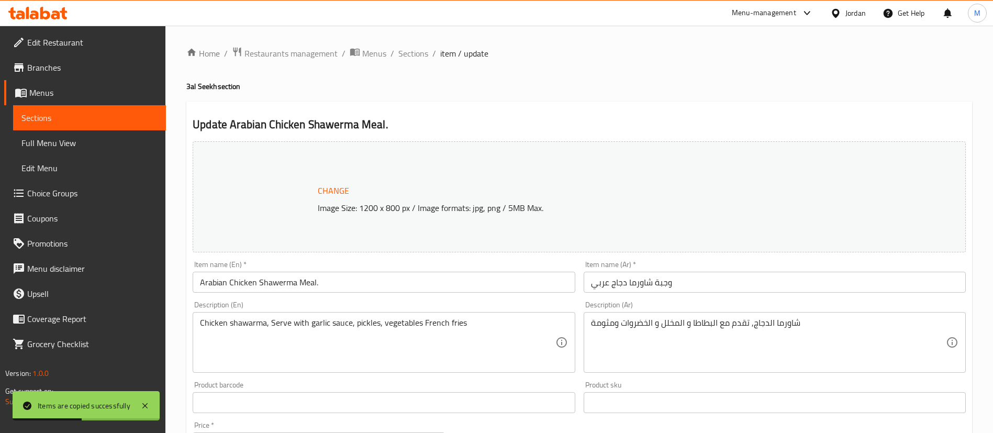
click at [466, 277] on input "Arabian Chicken Shawerma Meal." at bounding box center [384, 282] width 382 height 21
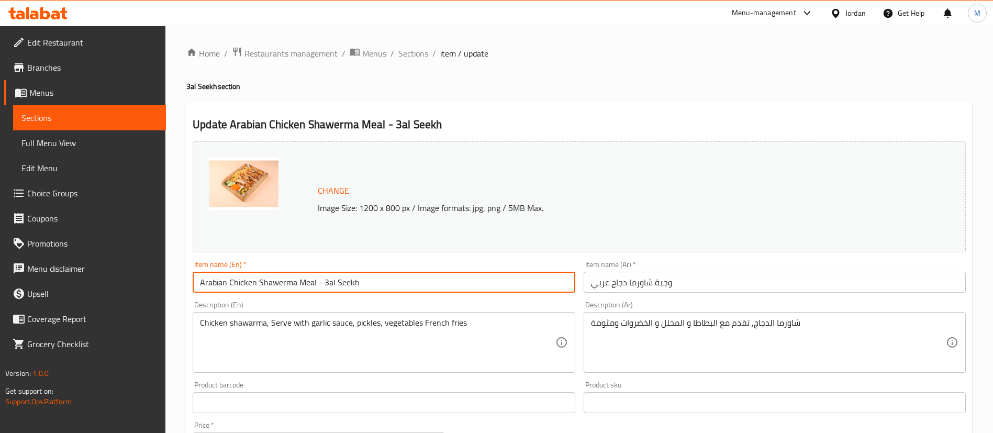
type input "Arabian Chicken Shawerma Meal - 3al Seekh"
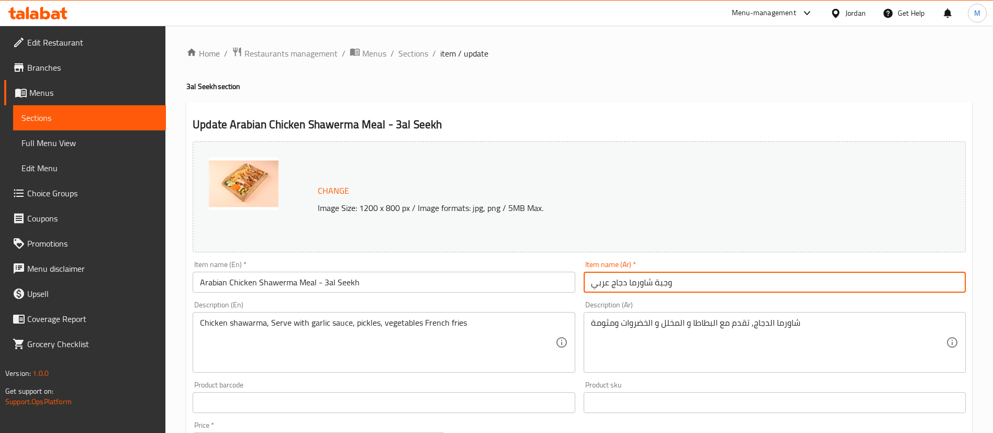
click at [784, 282] on input "وجبة شاورما دجاج عربي" at bounding box center [775, 282] width 382 height 21
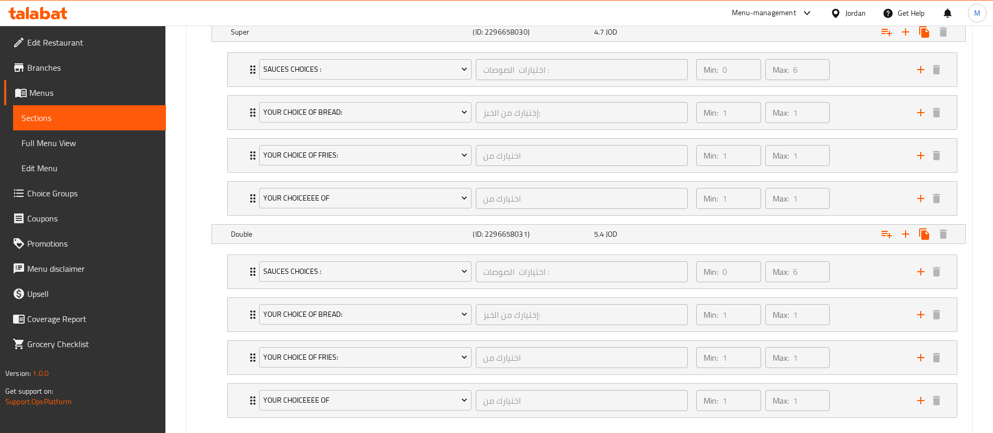
scroll to position [1093, 0]
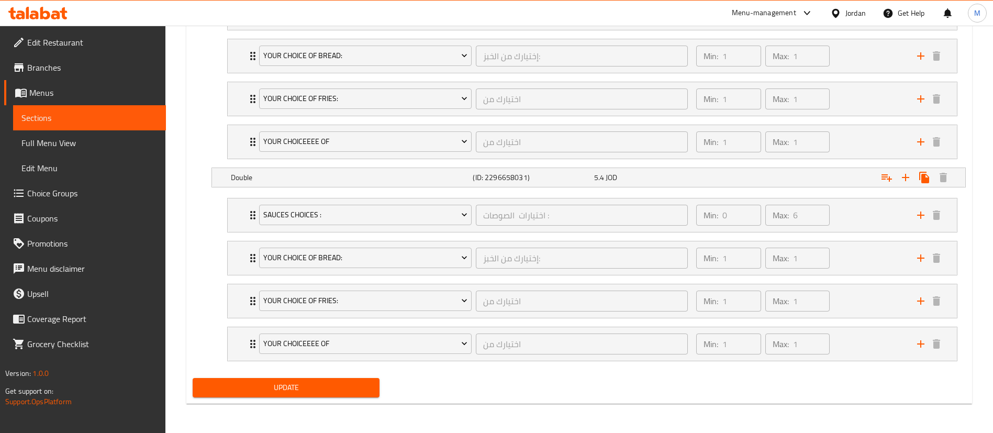
type input "وجبة شاورما دجاج عربي على السيخ"
click at [334, 393] on span "Update" at bounding box center [286, 387] width 170 height 13
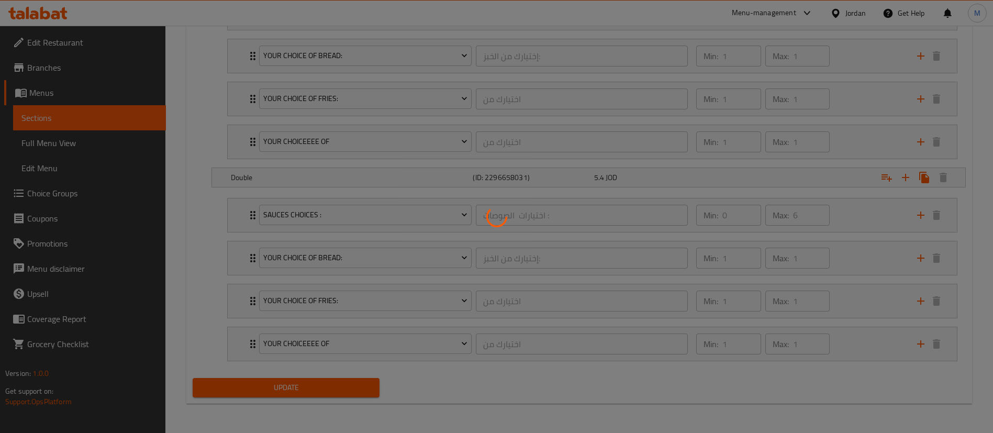
click at [334, 388] on div at bounding box center [496, 216] width 993 height 433
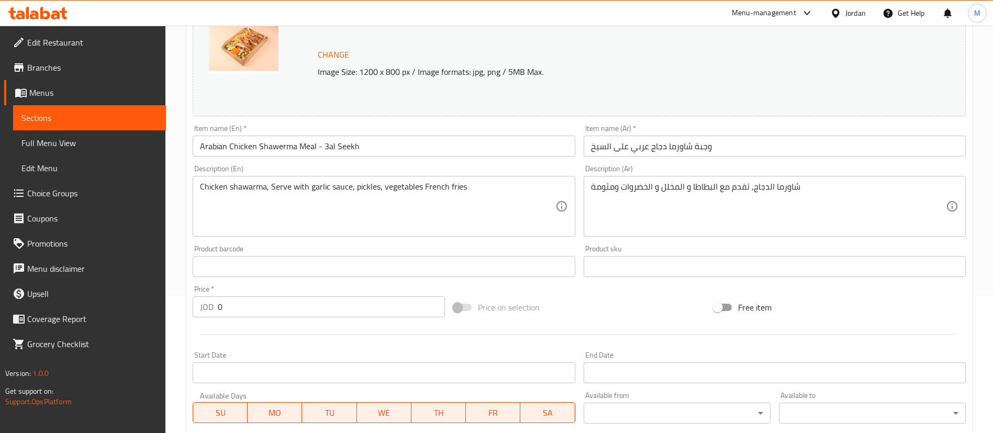
scroll to position [0, 0]
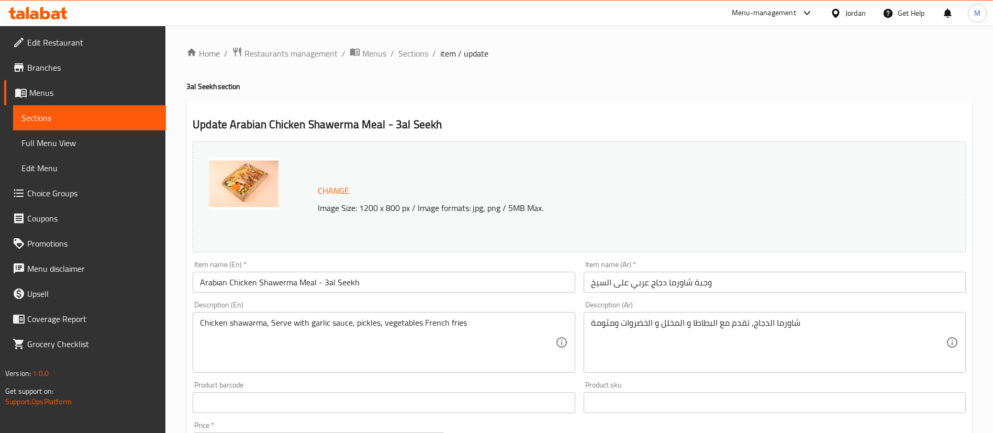
drag, startPoint x: 418, startPoint y: 54, endPoint x: 407, endPoint y: 67, distance: 16.7
click at [418, 54] on span "Sections" at bounding box center [413, 53] width 30 height 13
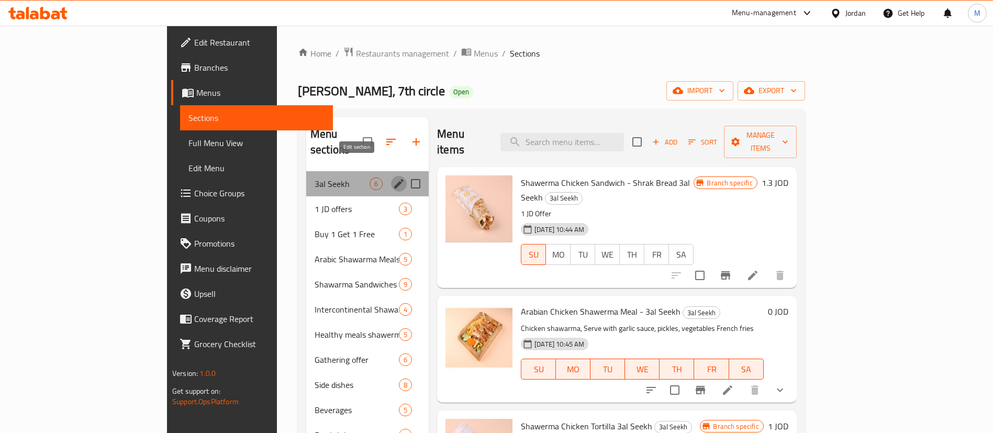
click at [393, 178] on icon "edit" at bounding box center [399, 184] width 13 height 13
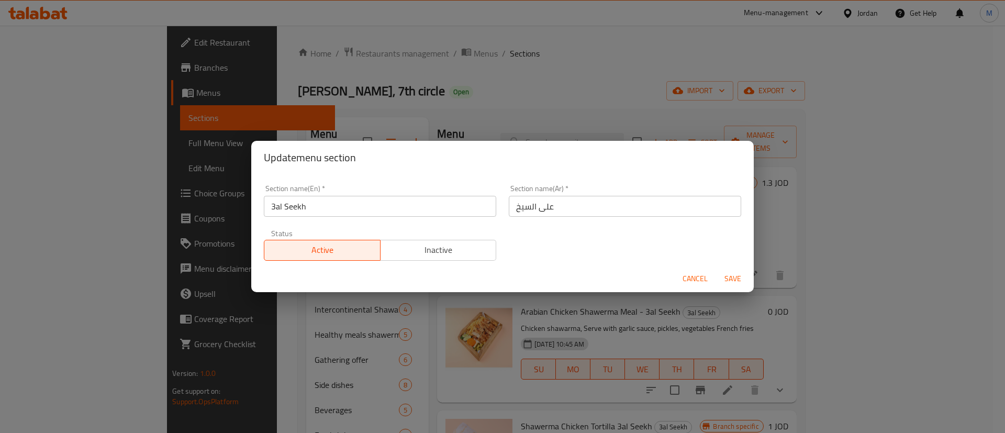
click at [427, 252] on span "Inactive" at bounding box center [439, 249] width 108 height 15
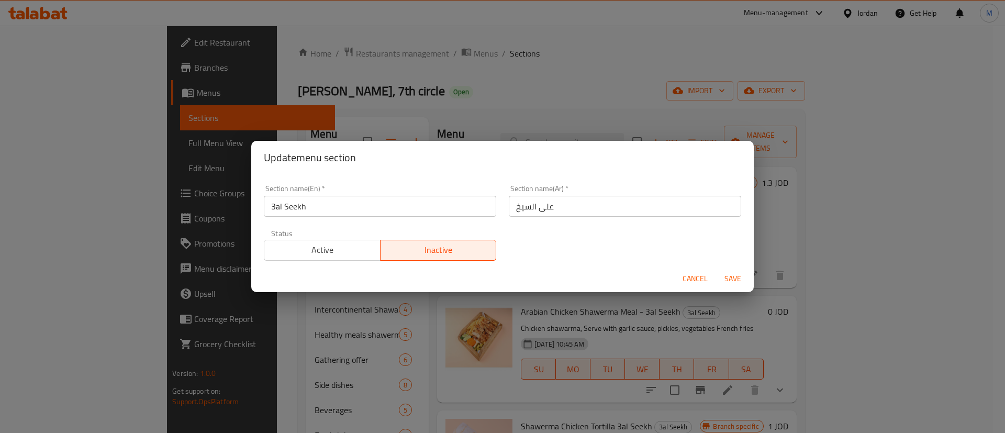
click at [726, 275] on span "Save" at bounding box center [733, 278] width 25 height 13
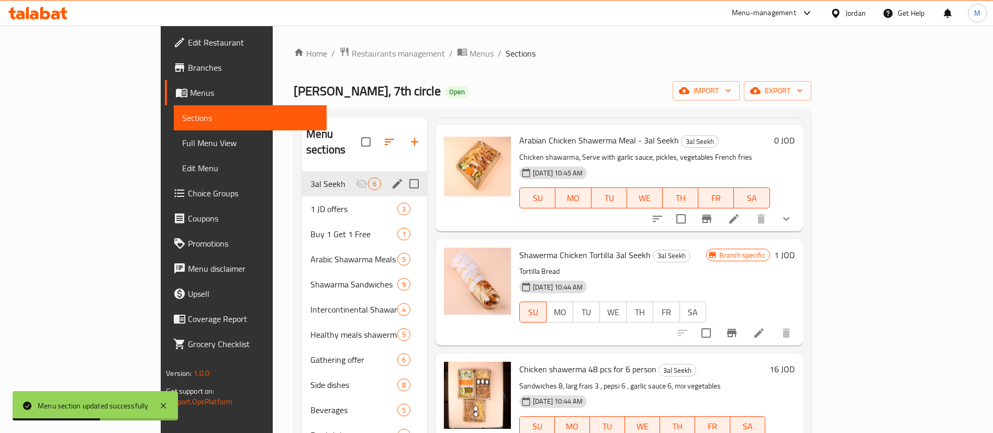
scroll to position [280, 0]
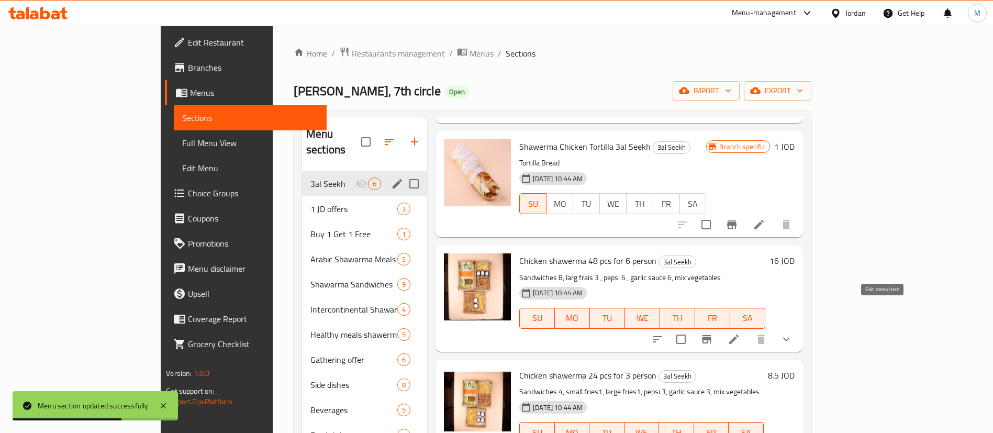
click at [740, 333] on icon at bounding box center [734, 339] width 13 height 13
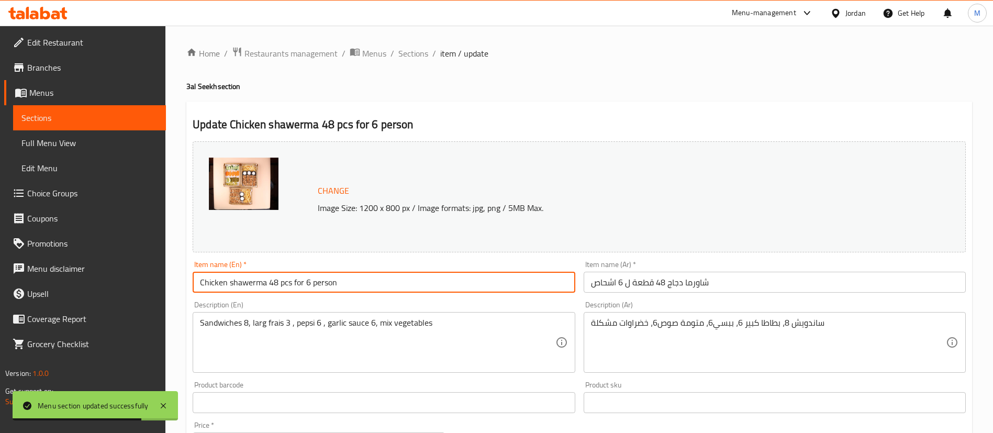
click at [438, 291] on input "Chicken shawerma 48 pcs for 6 person" at bounding box center [384, 282] width 382 height 21
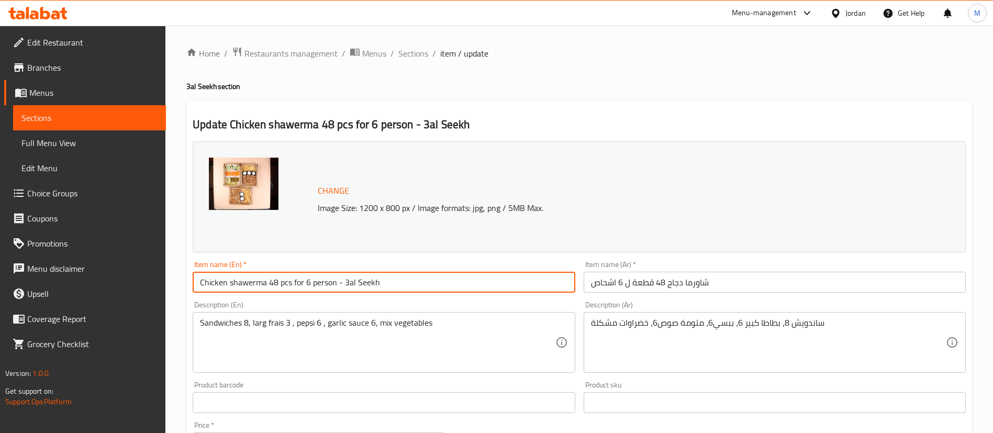
type input "Chicken shawerma 48 pcs for 6 person - 3al Seekh"
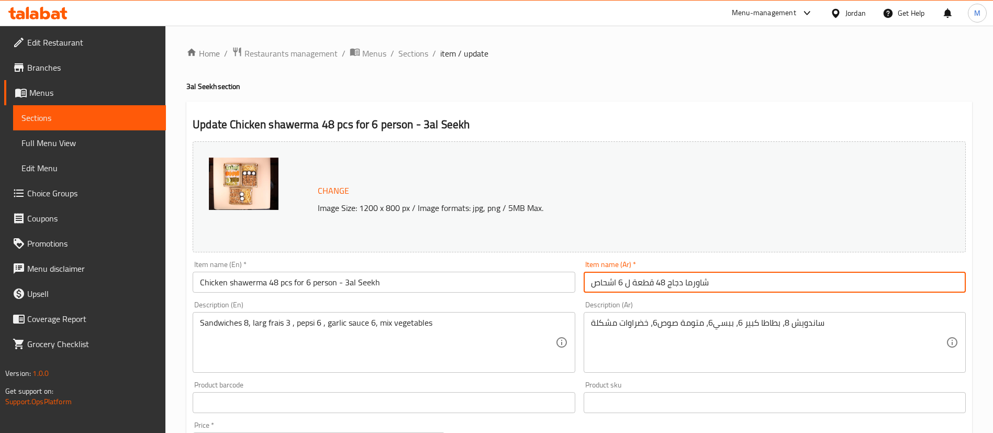
click at [748, 284] on input "شاورما دجاج 48 قطعة ل 6 اشحاص" at bounding box center [775, 282] width 382 height 21
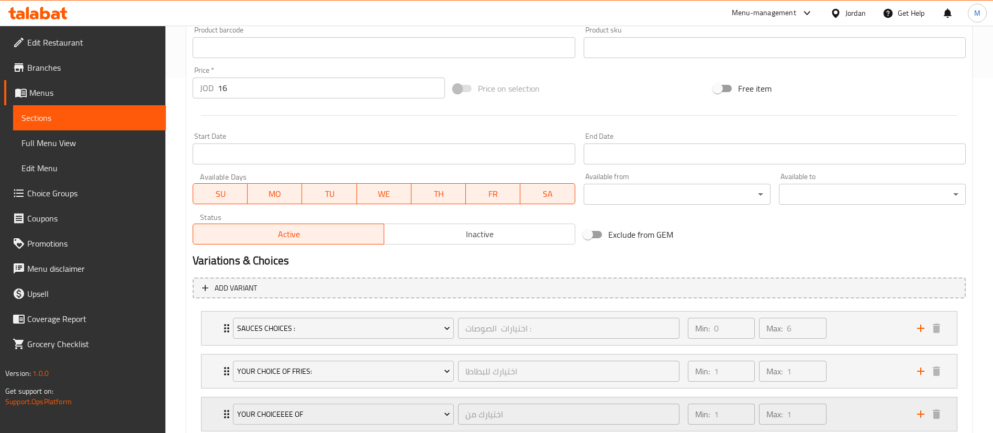
scroll to position [425, 0]
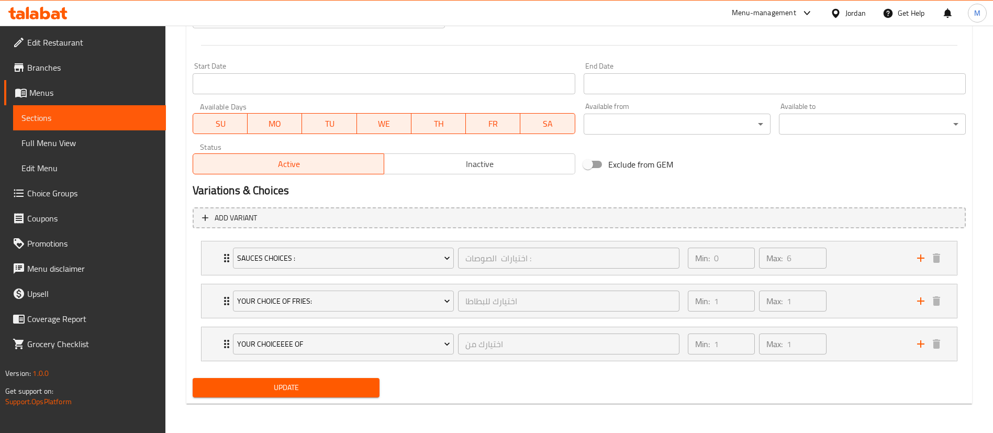
type input "شاورما دجاج 48 قطعة ل 6 اشحاص على السيخ"
click at [339, 395] on button "Update" at bounding box center [286, 387] width 187 height 19
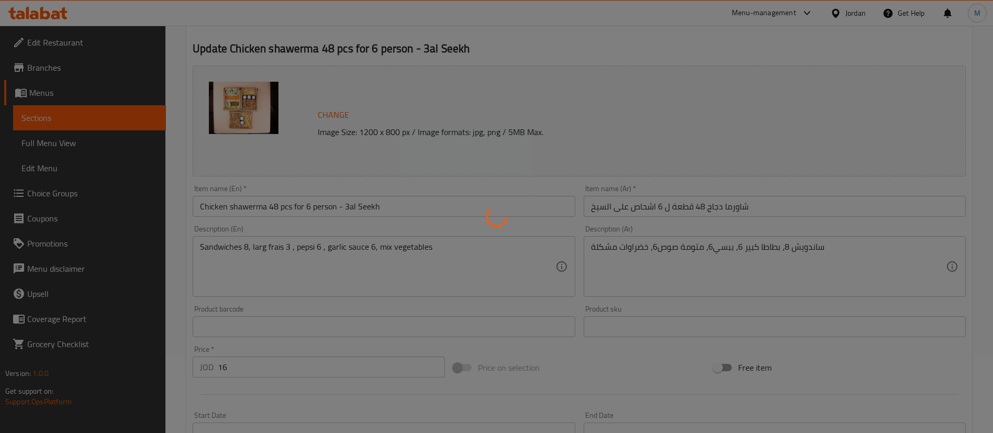
scroll to position [0, 0]
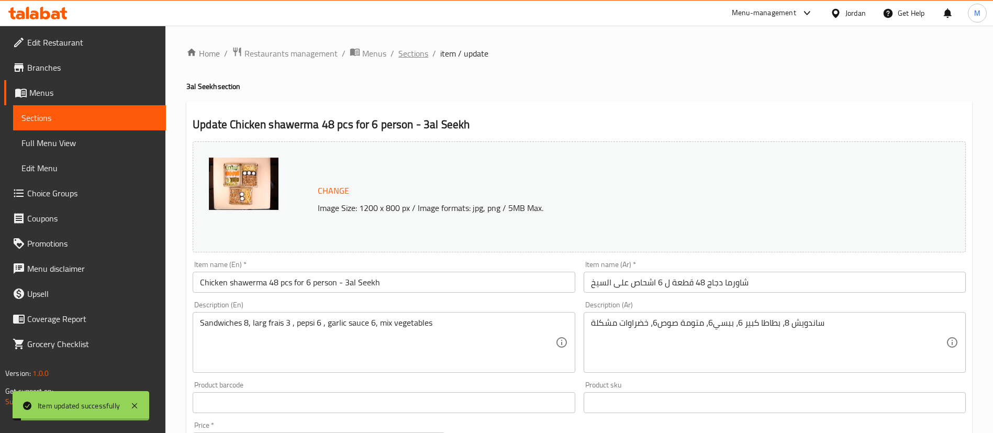
click at [417, 51] on span "Sections" at bounding box center [413, 53] width 30 height 13
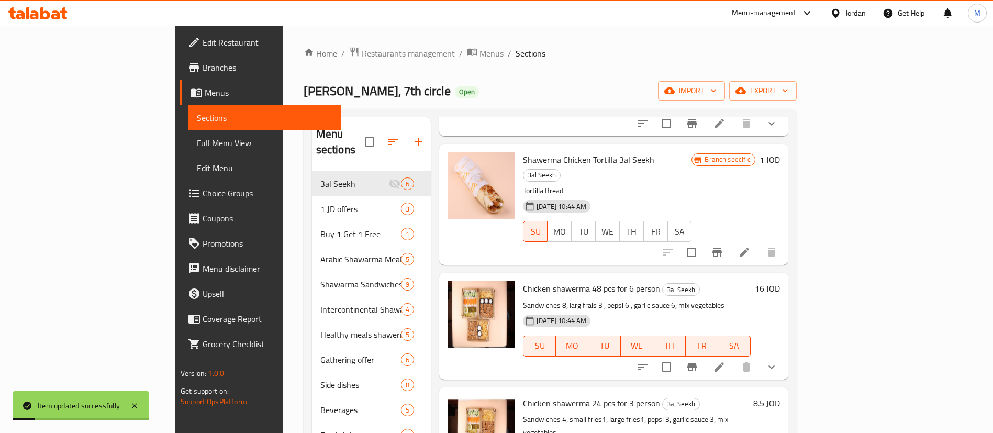
scroll to position [147, 0]
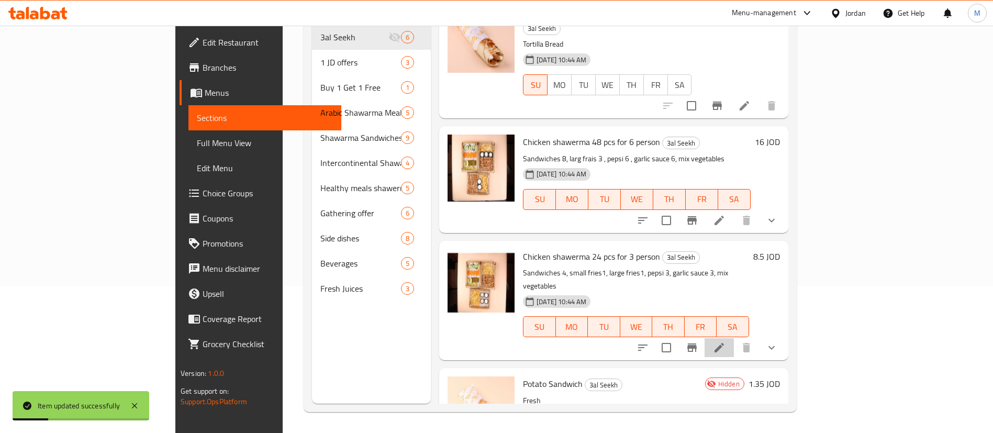
click at [734, 338] on li at bounding box center [719, 347] width 29 height 19
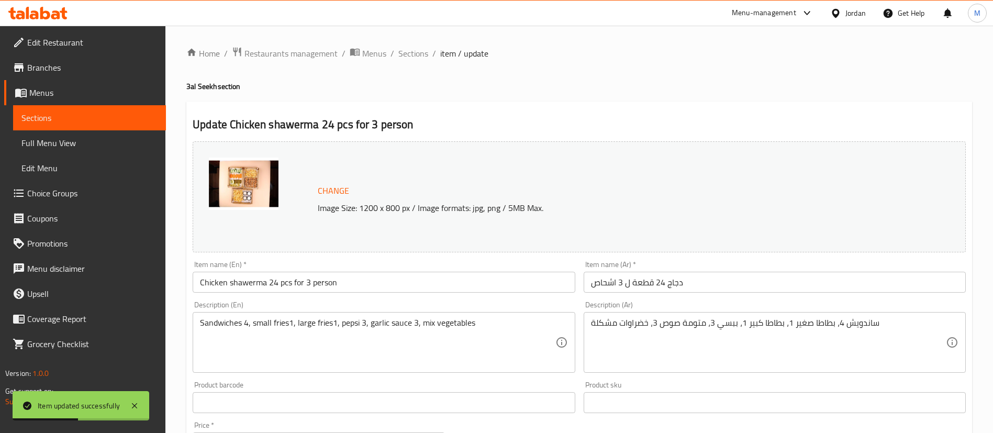
click at [715, 275] on input "دجاج 24 قطعة ل 3 اشحاص" at bounding box center [775, 282] width 382 height 21
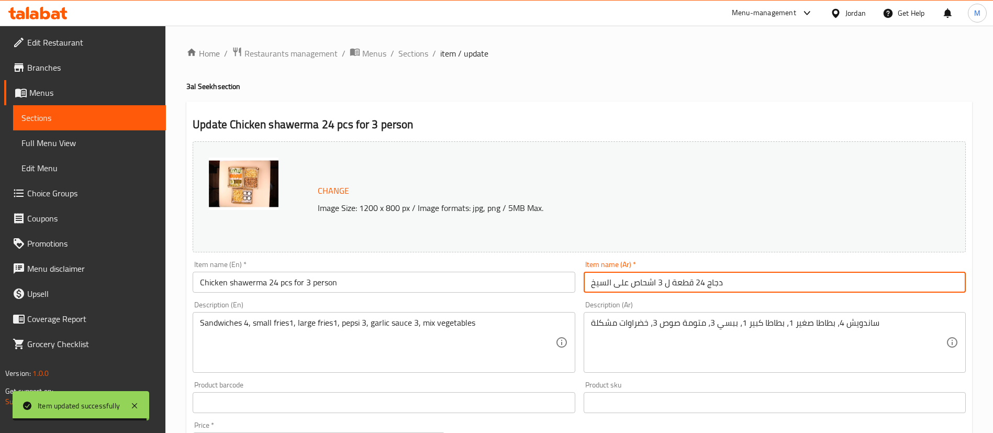
type input "دجاج 24 قطعة ل 3 اشحاص على السيخ"
click at [472, 287] on input "Chicken shawerma 24 pcs for 3 person" at bounding box center [384, 282] width 382 height 21
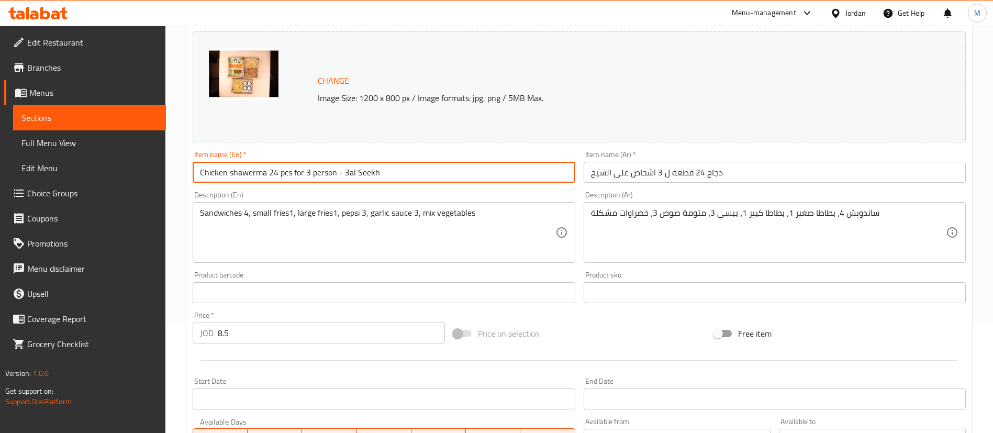
scroll to position [468, 0]
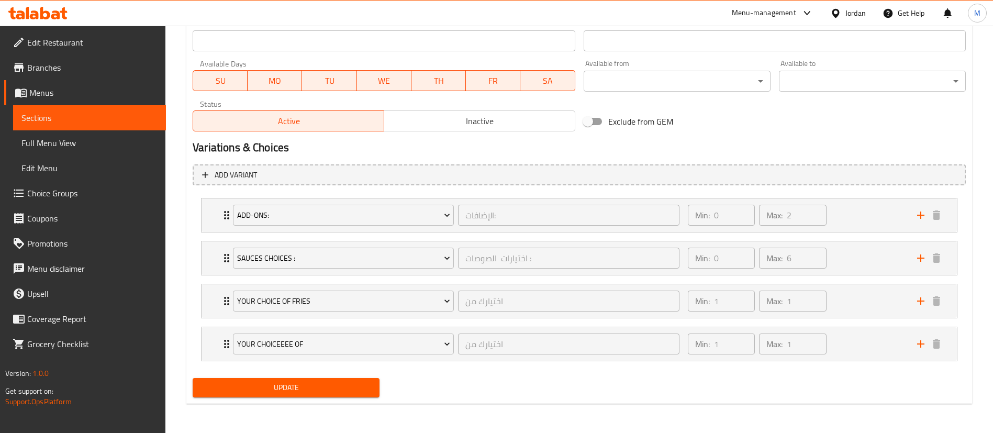
type input "Chicken shawerma 24 pcs for 3 person - 3al Seekh"
click at [337, 399] on div "Update" at bounding box center [286, 388] width 195 height 28
click at [338, 394] on span "Update" at bounding box center [286, 387] width 170 height 13
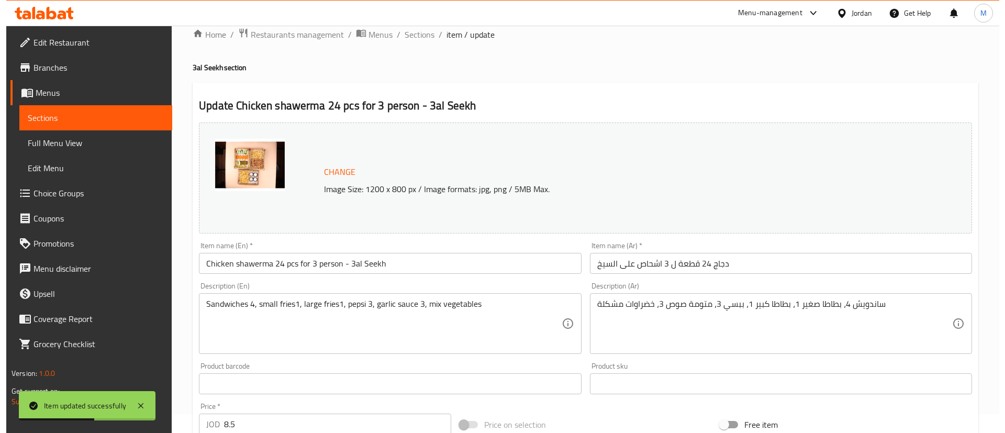
scroll to position [0, 0]
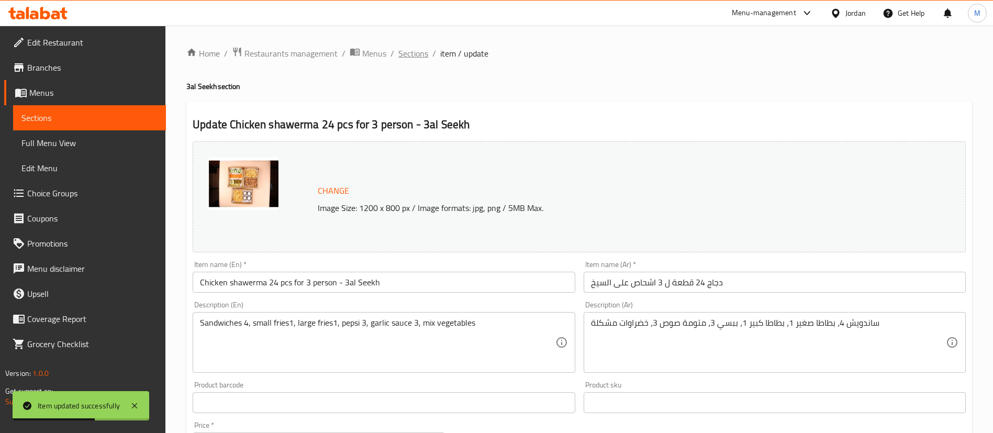
click at [423, 56] on span "Sections" at bounding box center [413, 53] width 30 height 13
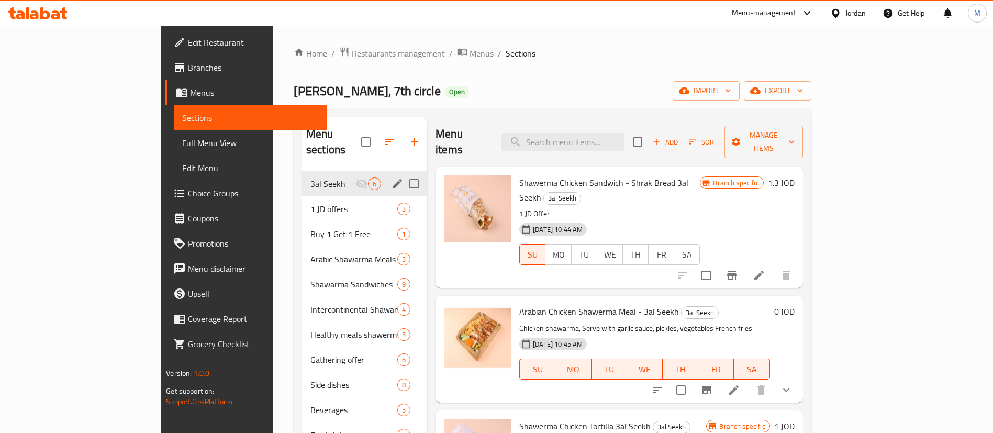
click at [391, 178] on icon "edit" at bounding box center [397, 184] width 13 height 13
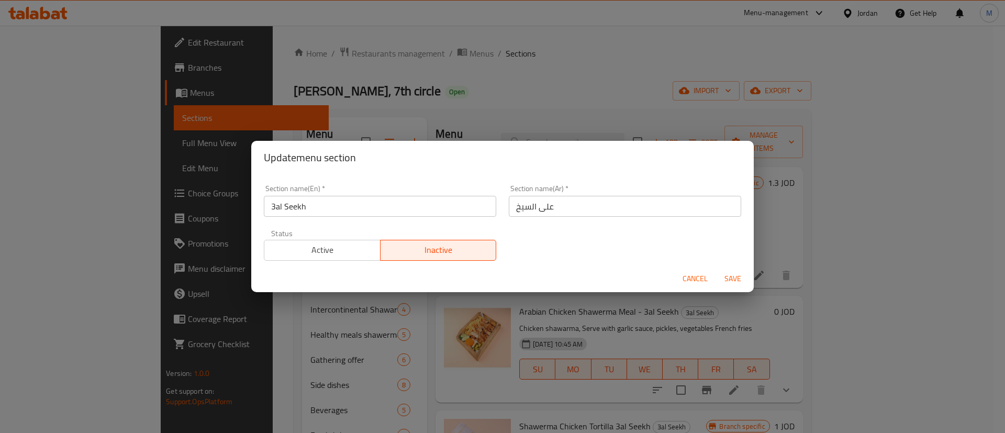
click at [359, 260] on button "Active" at bounding box center [322, 250] width 117 height 21
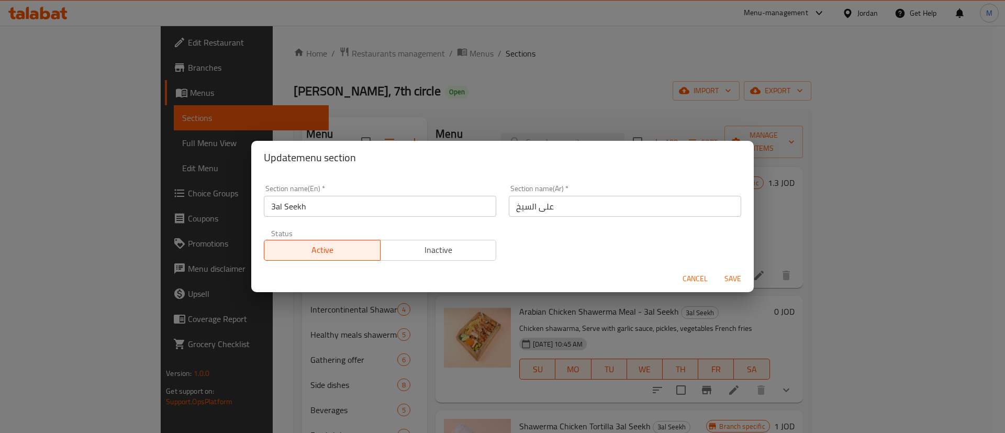
click at [737, 282] on span "Save" at bounding box center [733, 278] width 25 height 13
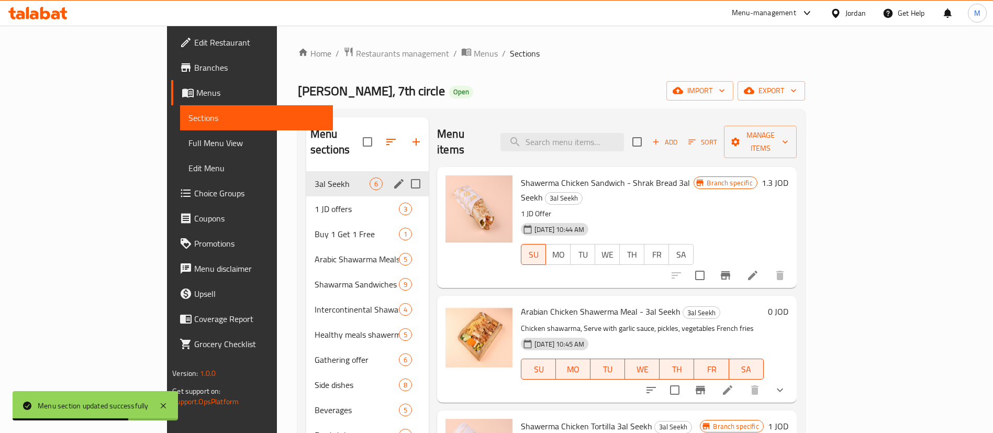
click at [737, 304] on h6 "Arabian Chicken Shawerma Meal - 3al Seekh 3al Seekh" at bounding box center [642, 311] width 242 height 15
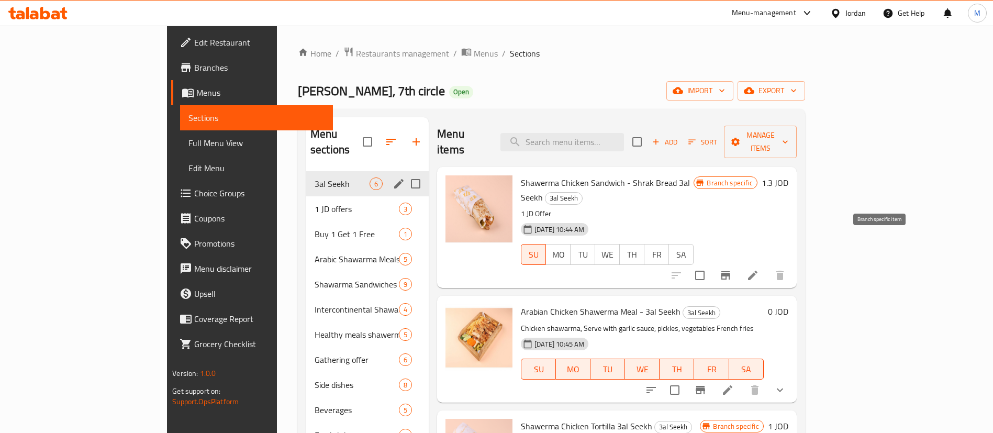
click at [730, 271] on icon "Branch-specific-item" at bounding box center [725, 275] width 9 height 8
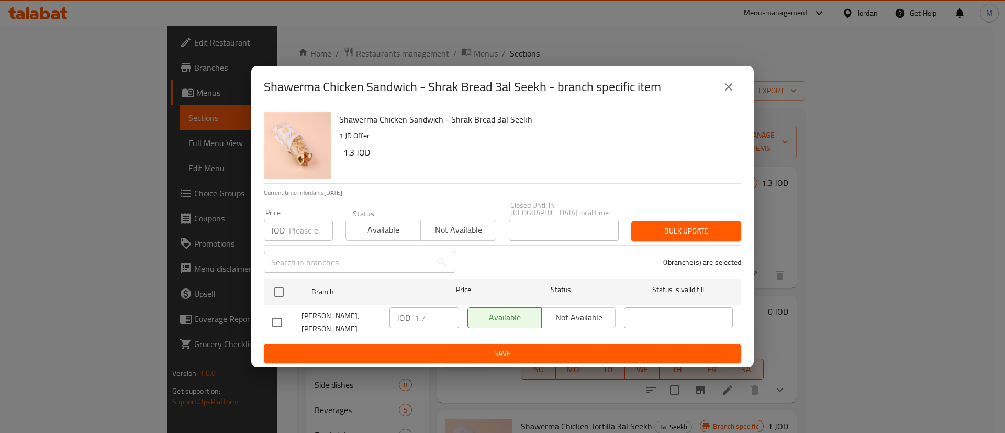
click at [728, 88] on icon "close" at bounding box center [729, 87] width 13 height 13
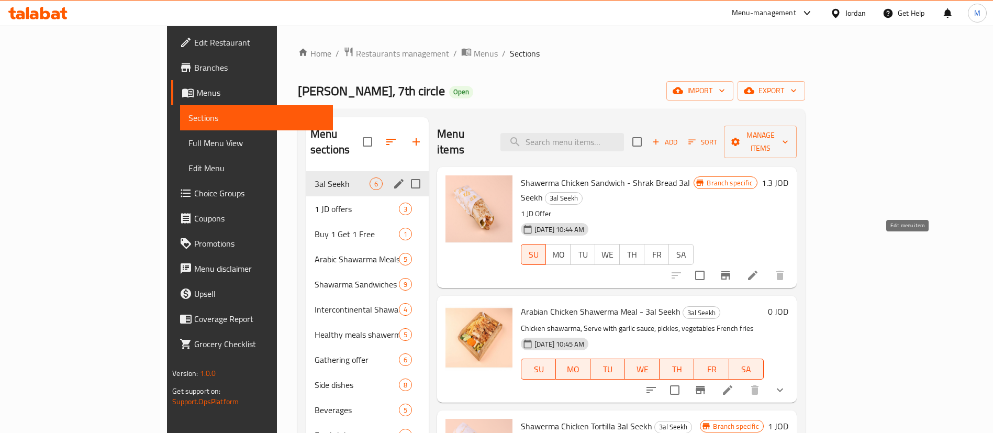
click at [768, 266] on li at bounding box center [752, 275] width 29 height 19
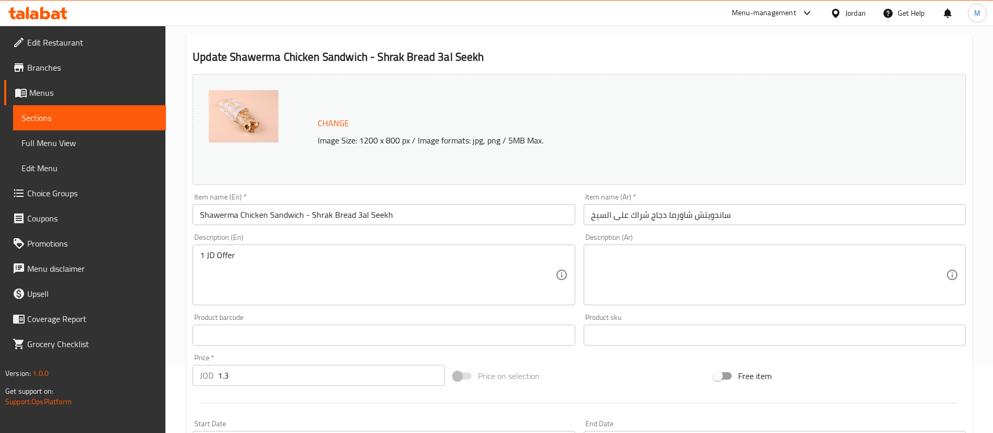
scroll to position [322, 0]
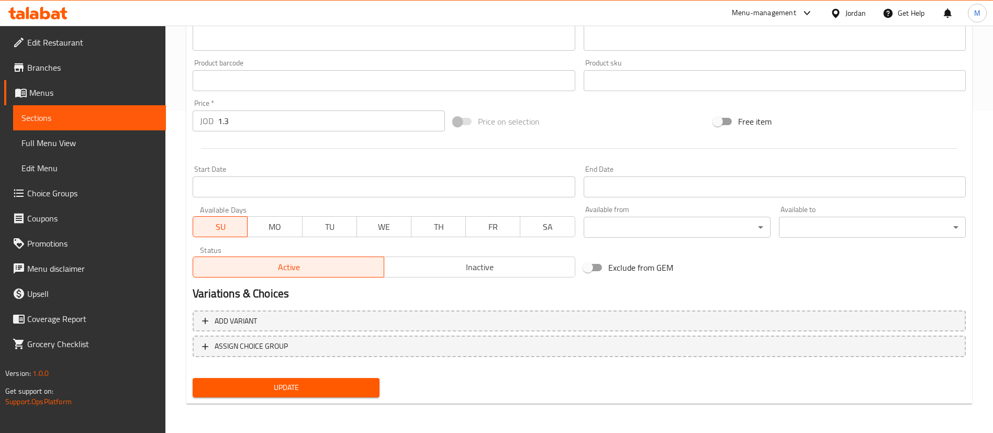
drag, startPoint x: 272, startPoint y: 219, endPoint x: 295, endPoint y: 217, distance: 23.2
click at [273, 219] on span "MO" at bounding box center [275, 226] width 46 height 15
click at [350, 227] on span "TU" at bounding box center [330, 226] width 46 height 15
click at [379, 217] on button "WE" at bounding box center [384, 226] width 55 height 21
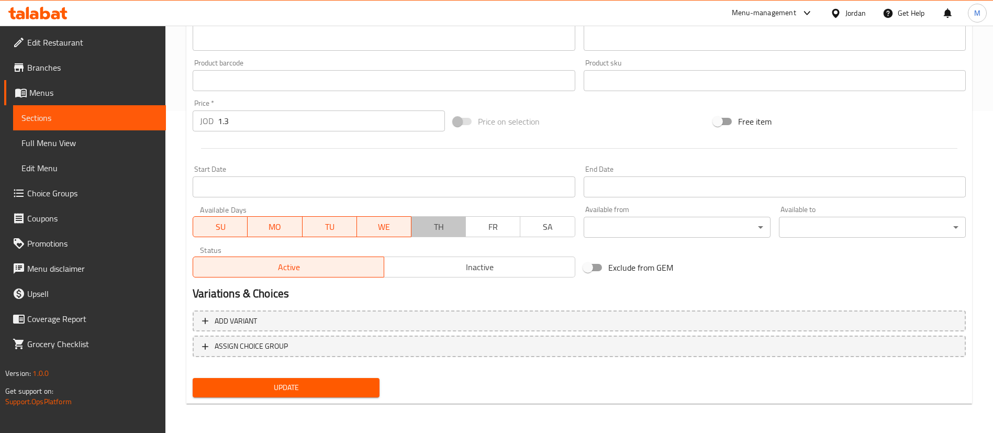
drag, startPoint x: 438, startPoint y: 224, endPoint x: 511, endPoint y: 219, distance: 73.5
click at [439, 224] on span "TH" at bounding box center [439, 226] width 46 height 15
click at [511, 219] on span "FR" at bounding box center [493, 226] width 46 height 15
click at [555, 222] on span "SA" at bounding box center [548, 226] width 46 height 15
click at [352, 385] on span "Update" at bounding box center [286, 387] width 170 height 13
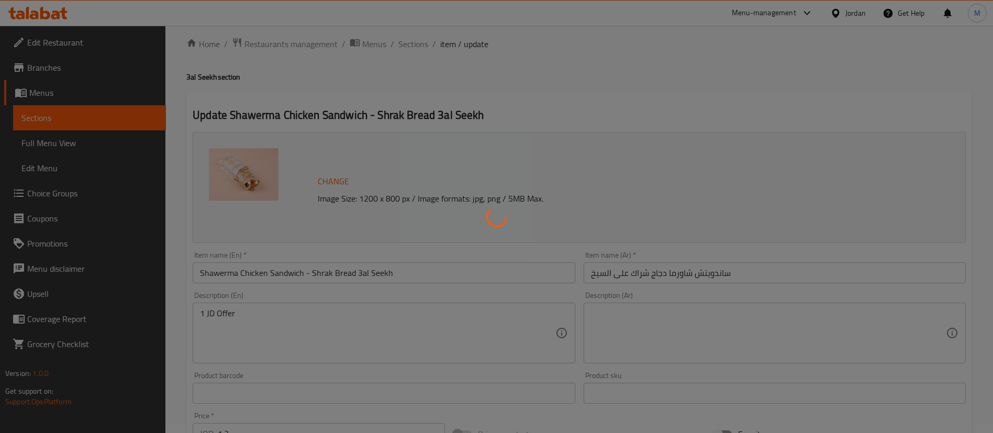
scroll to position [0, 0]
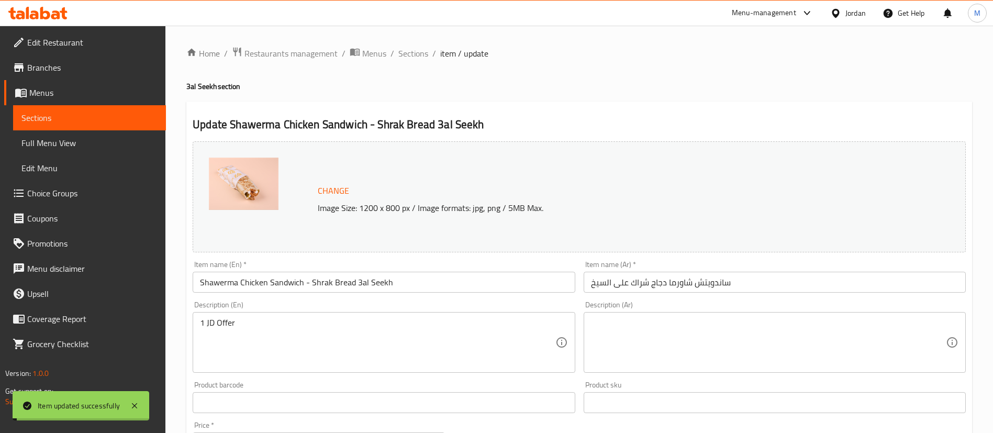
click at [412, 51] on span "Sections" at bounding box center [413, 53] width 30 height 13
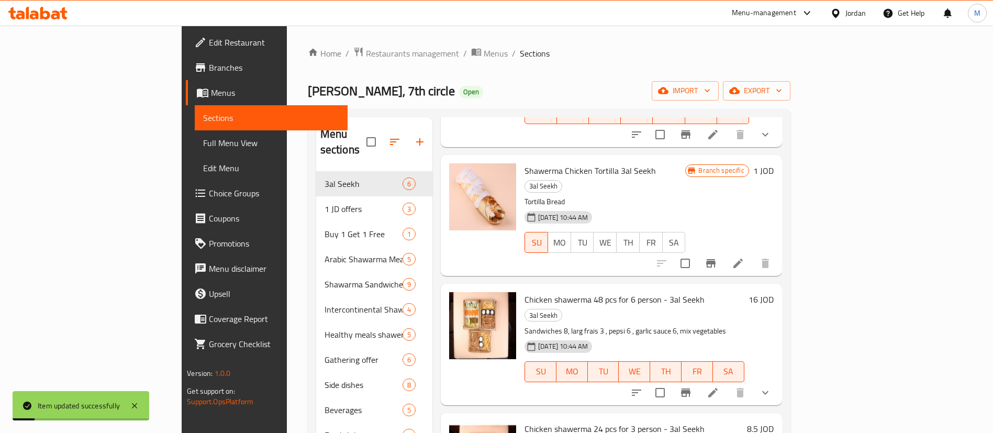
scroll to position [262, 0]
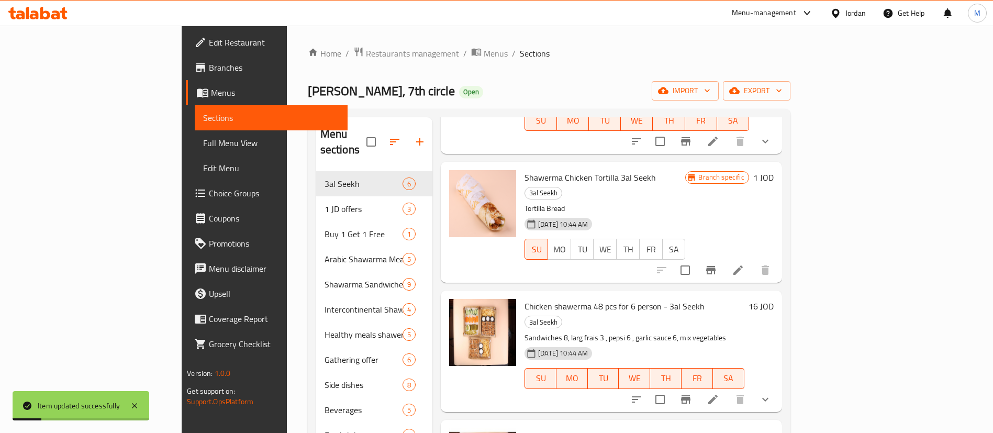
click at [745, 264] on icon at bounding box center [738, 270] width 13 height 13
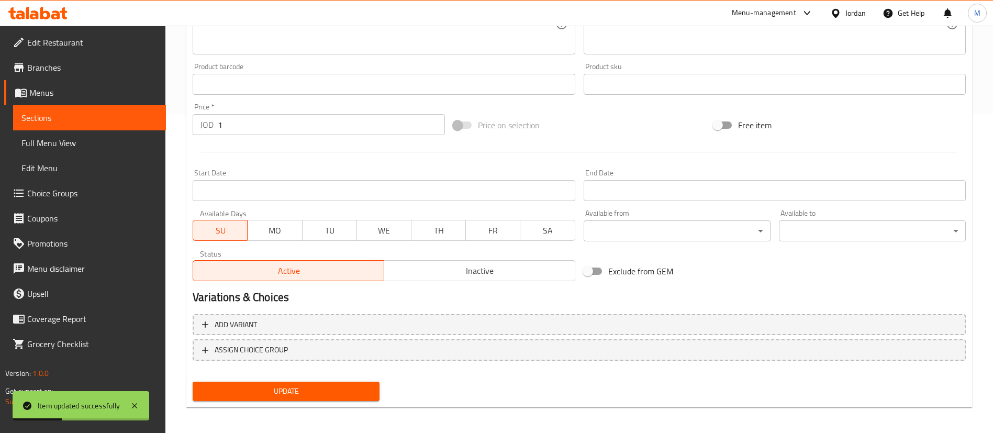
scroll to position [322, 0]
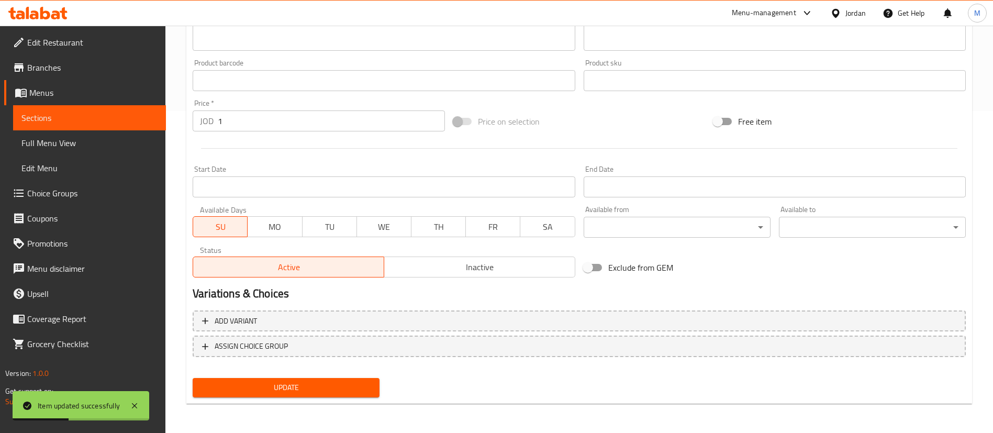
click at [292, 229] on span "MO" at bounding box center [275, 226] width 46 height 15
click at [336, 224] on span "TU" at bounding box center [330, 226] width 46 height 15
drag, startPoint x: 385, startPoint y: 223, endPoint x: 447, endPoint y: 225, distance: 61.8
click at [386, 223] on span "WE" at bounding box center [384, 226] width 46 height 15
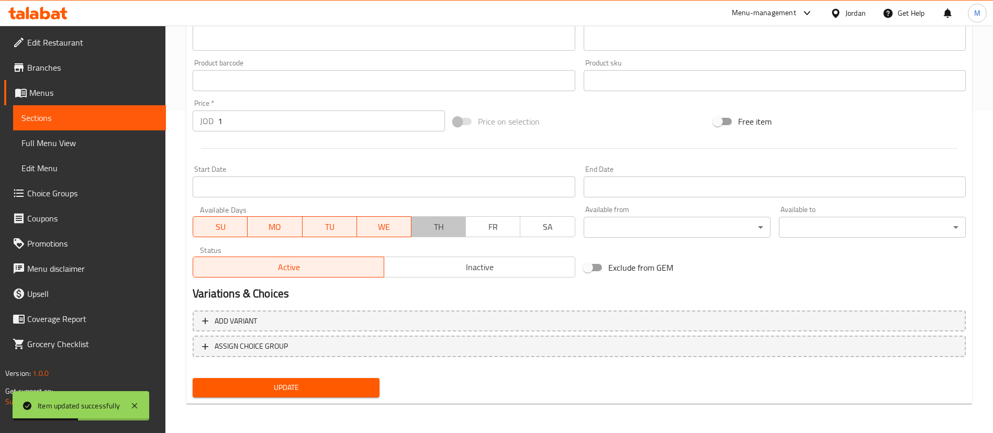
drag, startPoint x: 447, startPoint y: 225, endPoint x: 496, endPoint y: 223, distance: 48.8
click at [448, 225] on span "TH" at bounding box center [439, 226] width 46 height 15
drag, startPoint x: 496, startPoint y: 222, endPoint x: 537, endPoint y: 225, distance: 40.4
click at [498, 222] on span "FR" at bounding box center [493, 226] width 46 height 15
click at [550, 225] on span "SA" at bounding box center [548, 226] width 46 height 15
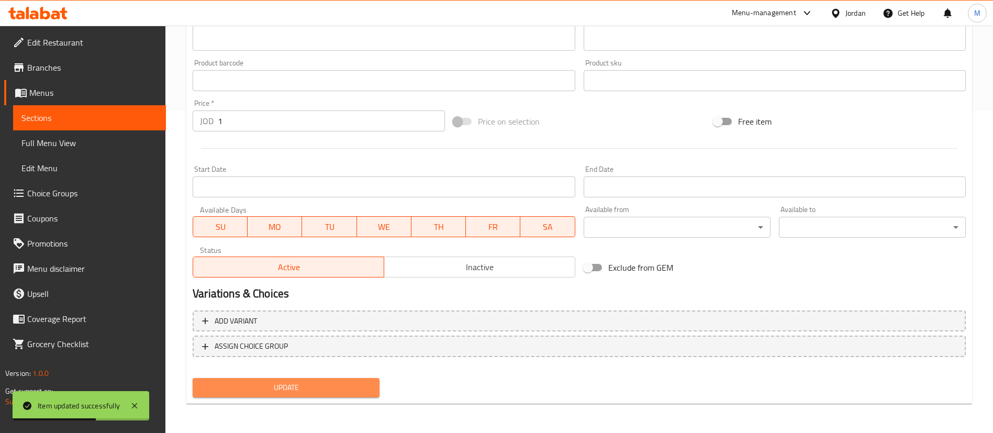
click at [335, 378] on button "Update" at bounding box center [286, 387] width 187 height 19
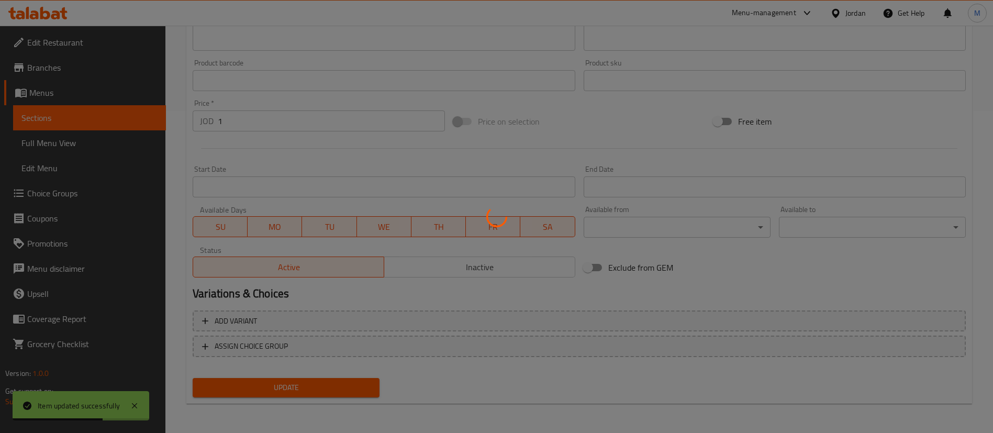
scroll to position [0, 0]
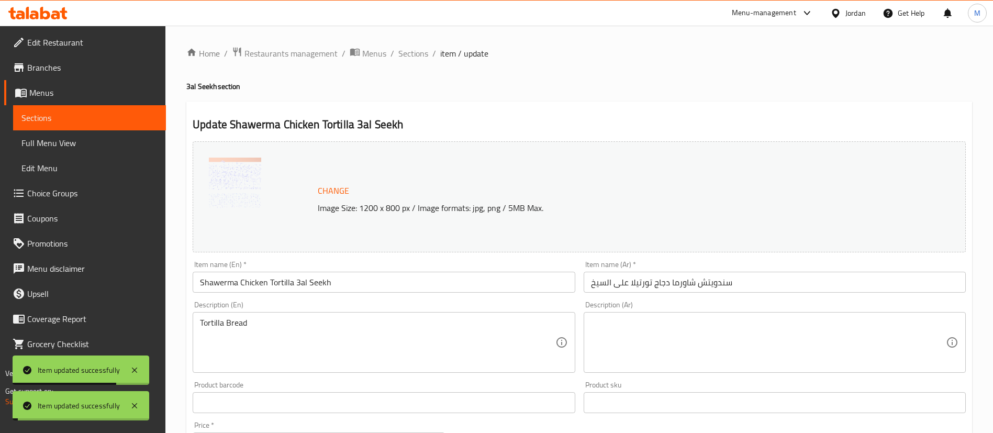
click at [91, 67] on span "Branches" at bounding box center [92, 67] width 130 height 13
